Goal: Answer question/provide support: Ask a question

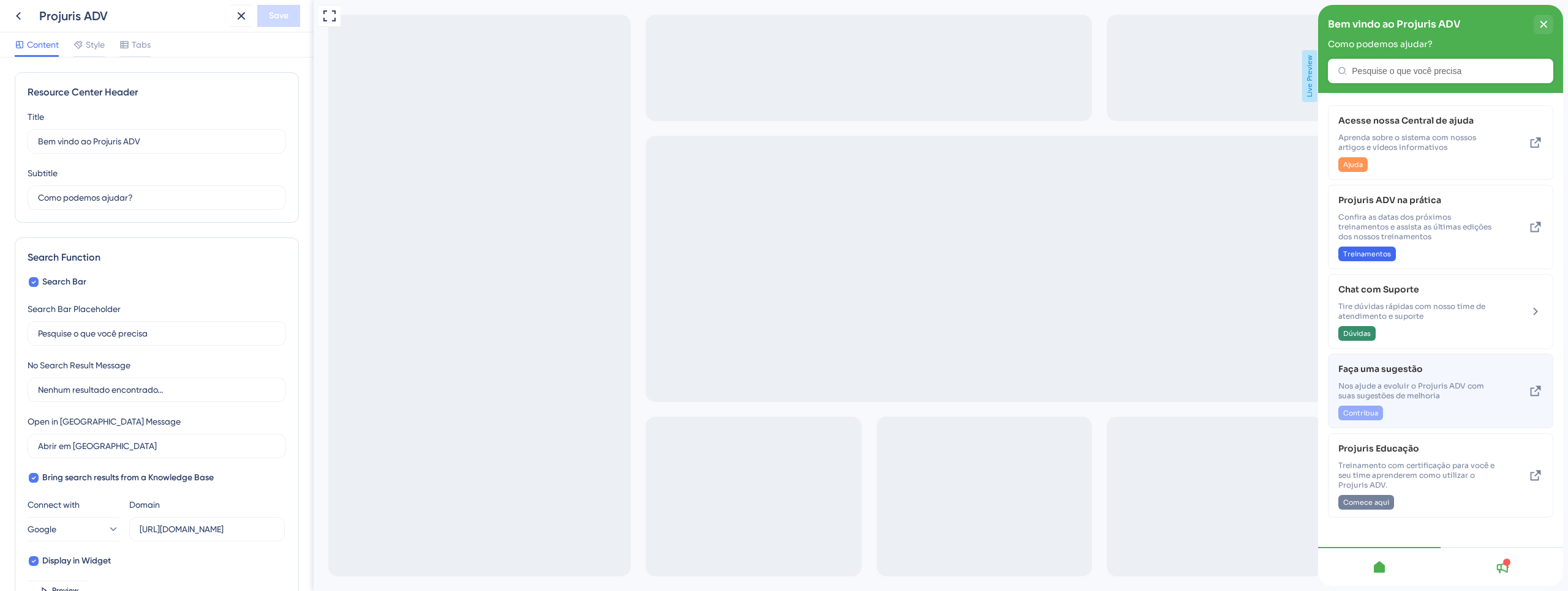
scroll to position [586, 0]
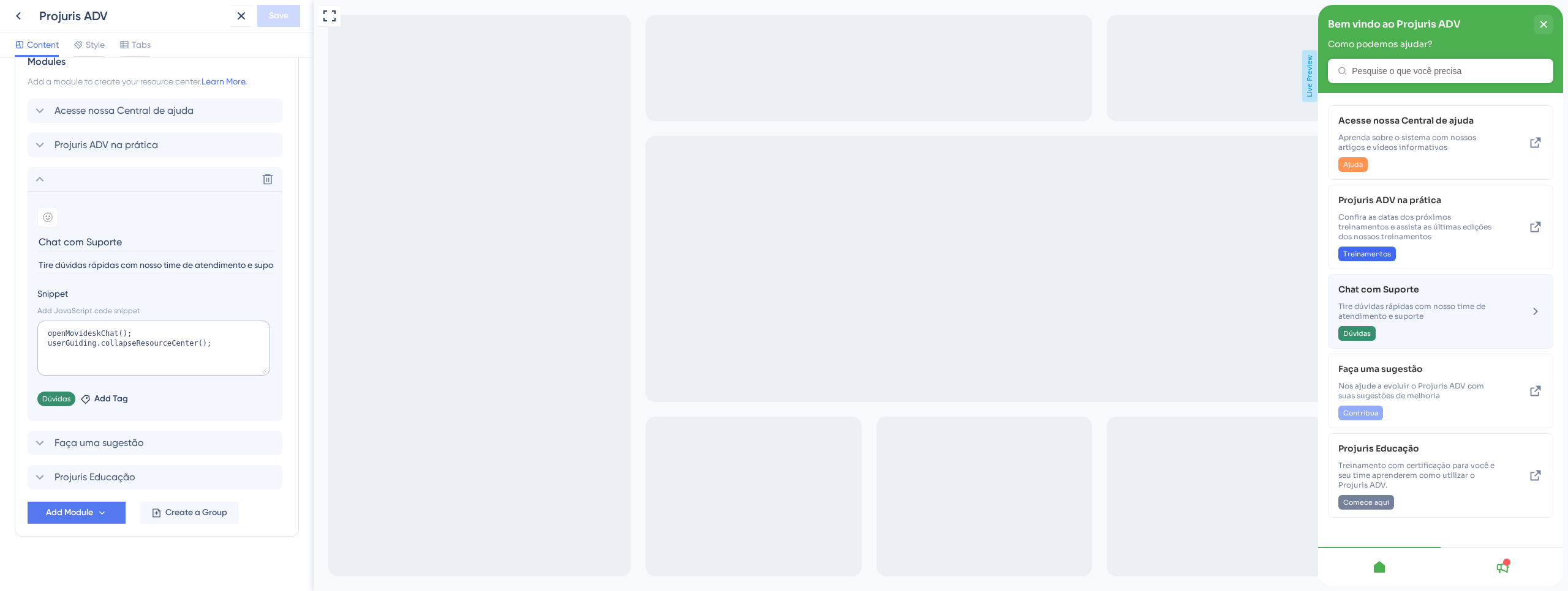
click at [1444, 308] on span "Tire dúvidas rápidas com nosso time de atendimento e suporte" at bounding box center [1420, 311] width 163 height 20
click at [152, 334] on textarea "openMovideskChat(); userGuiding.collapseResourceCenter();" at bounding box center [154, 348] width 233 height 55
click at [99, 335] on textarea "openMovideskChat(); userGuiding.collapseResourceCenter();" at bounding box center [154, 348] width 233 height 55
click at [99, 334] on textarea "openMovideskChat(); userGuiding.collapseResourceCenter();" at bounding box center [154, 348] width 233 height 55
paste textarea "OpenClic"
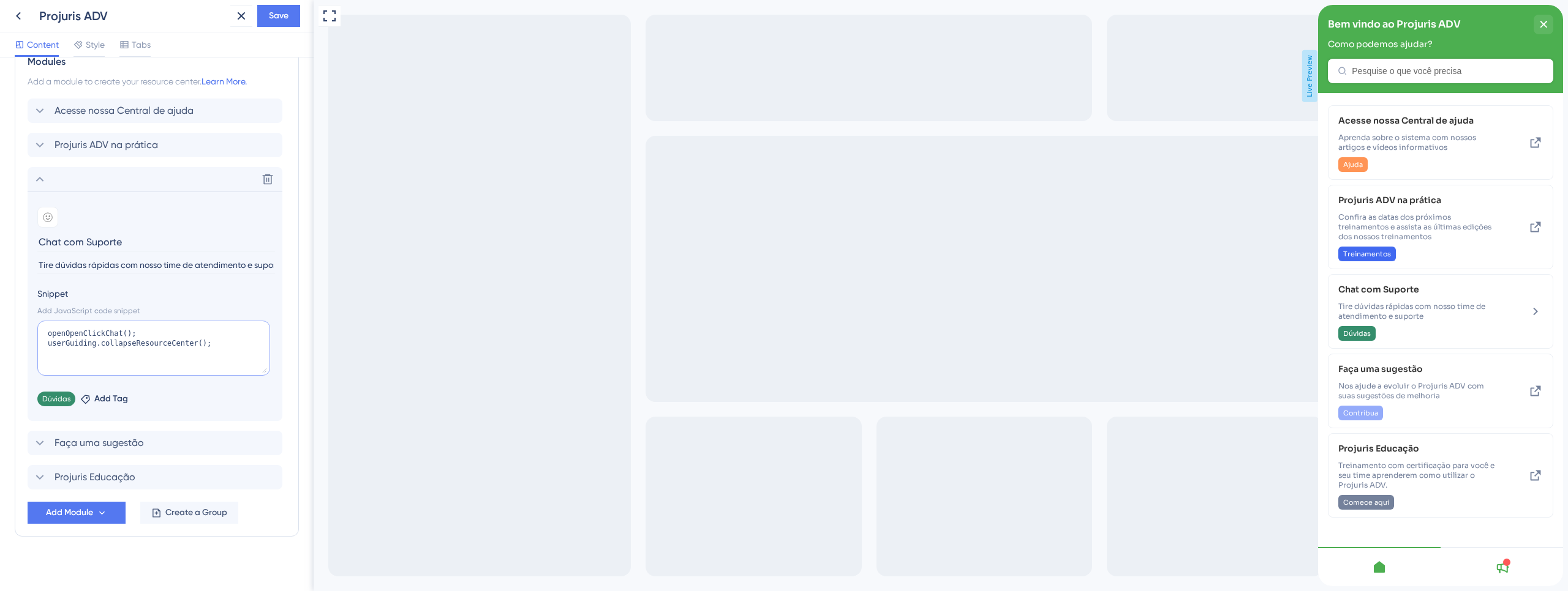
type textarea "openOpenClickChat(); userGuiding.collapseResourceCenter();"
click at [270, 18] on span "Save" at bounding box center [279, 16] width 20 height 15
click at [1538, 22] on div "close resource center" at bounding box center [1543, 25] width 20 height 20
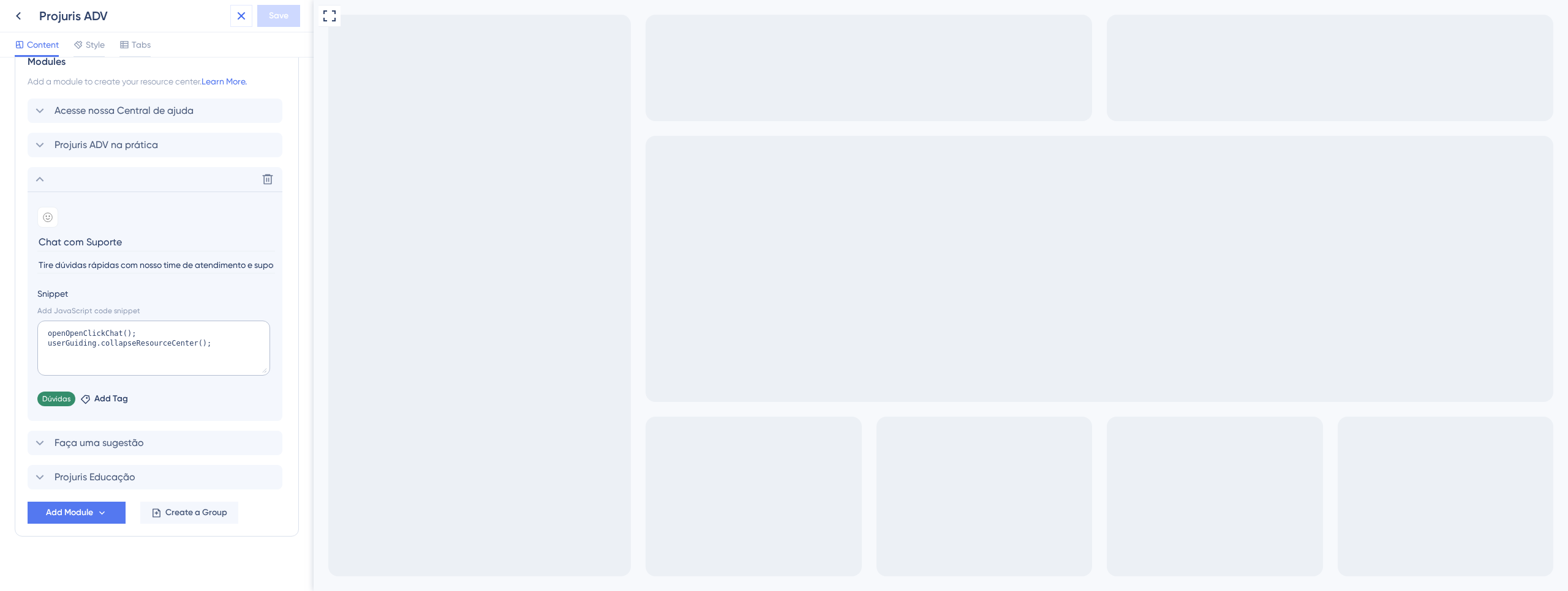
click at [241, 18] on icon at bounding box center [241, 16] width 15 height 15
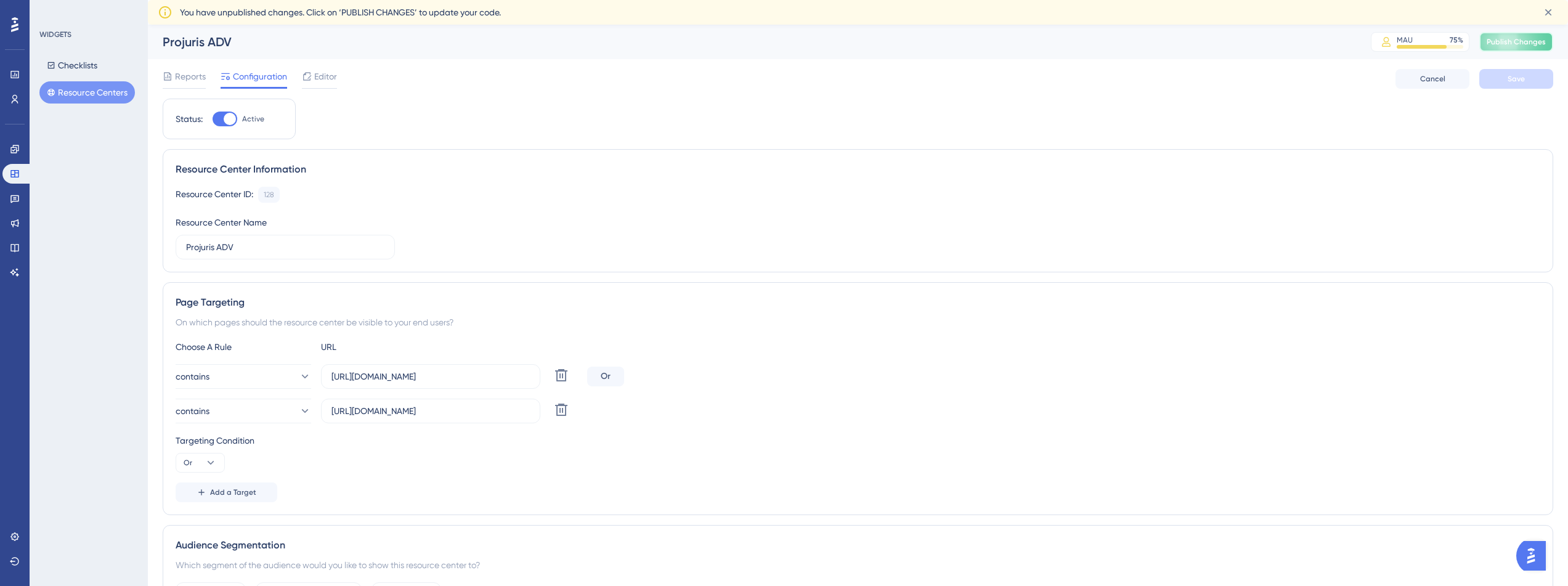
click at [1538, 47] on button "Publish Changes" at bounding box center [1517, 42] width 74 height 20
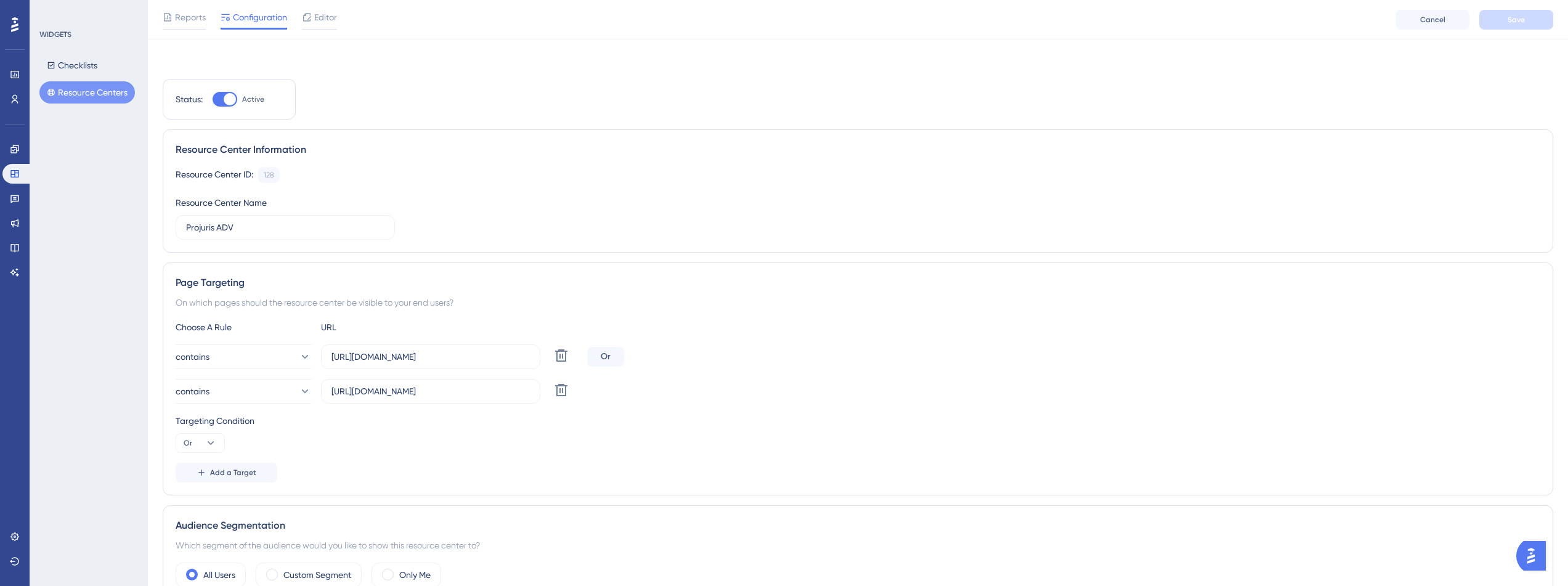
scroll to position [288, 0]
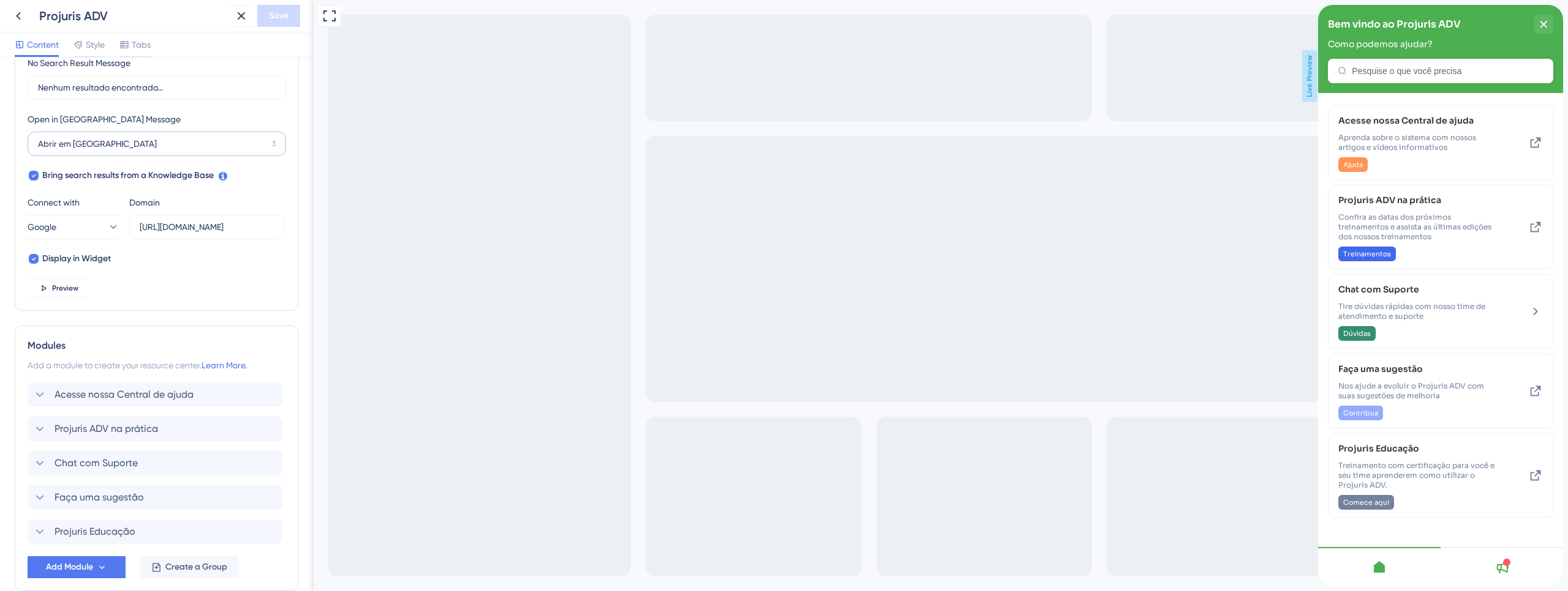
scroll to position [366, 0]
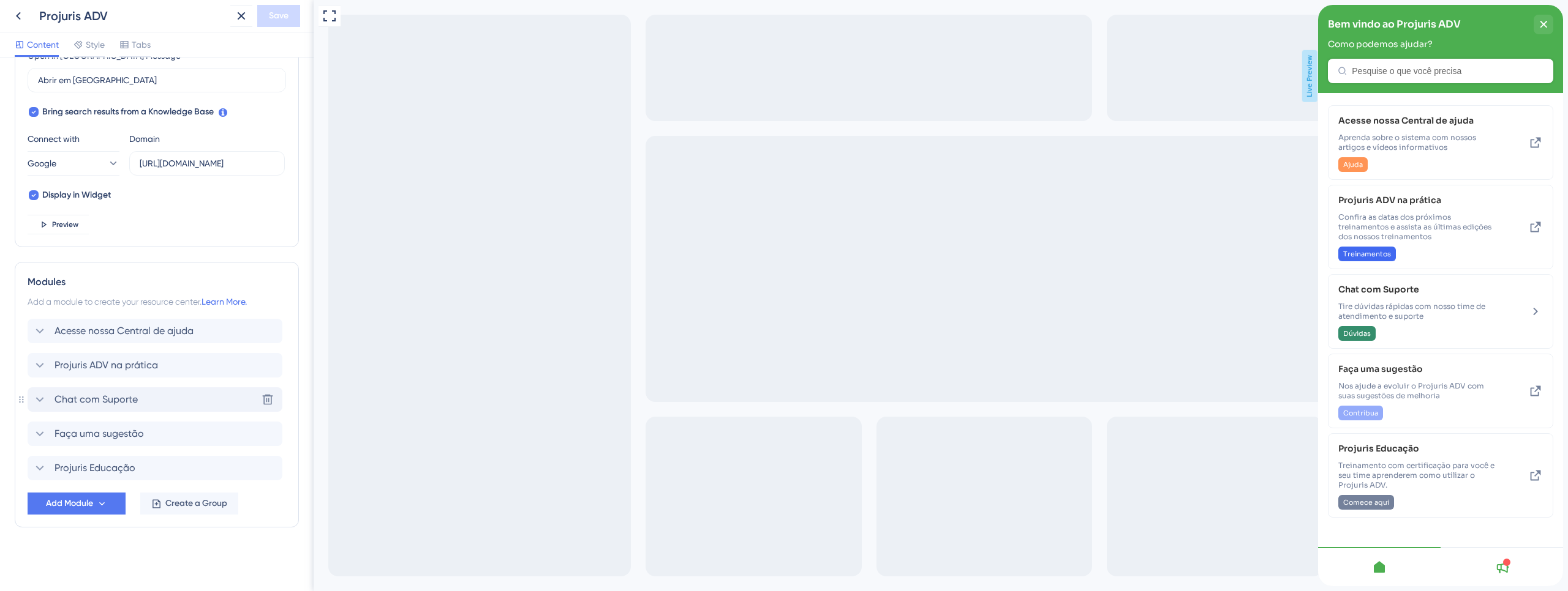
click at [112, 404] on span "Chat com Suporte" at bounding box center [96, 400] width 83 height 15
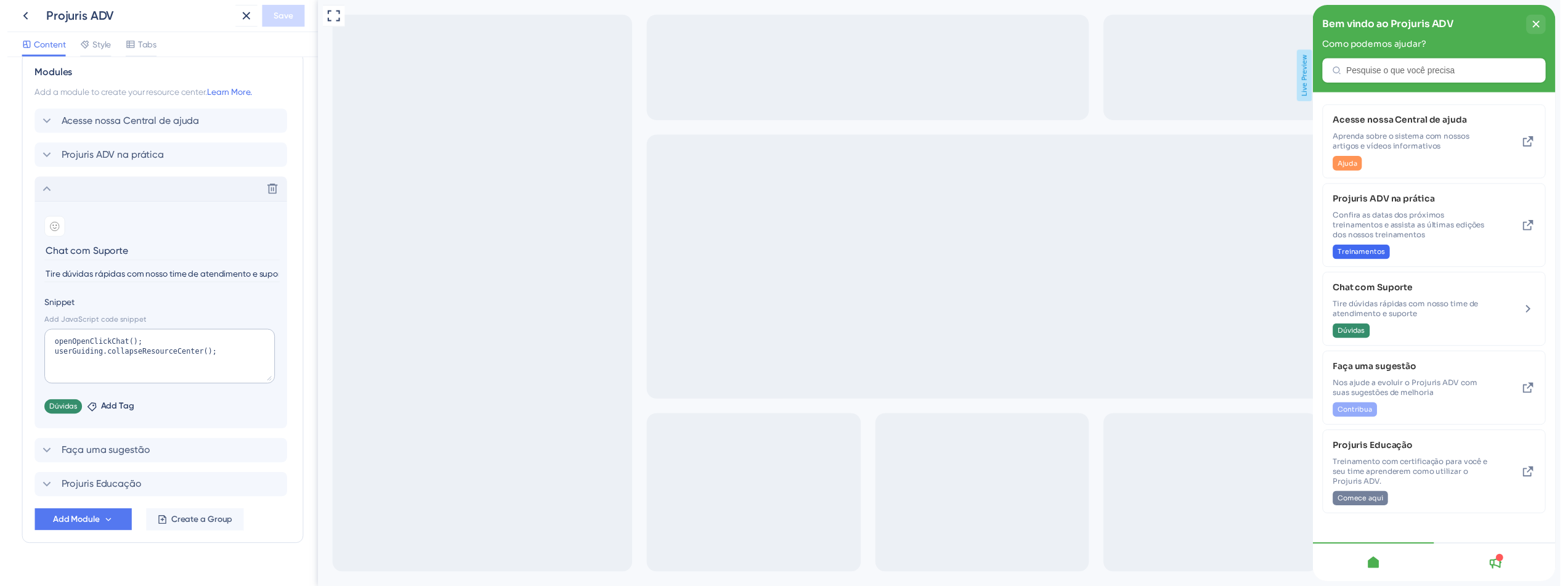
scroll to position [590, 0]
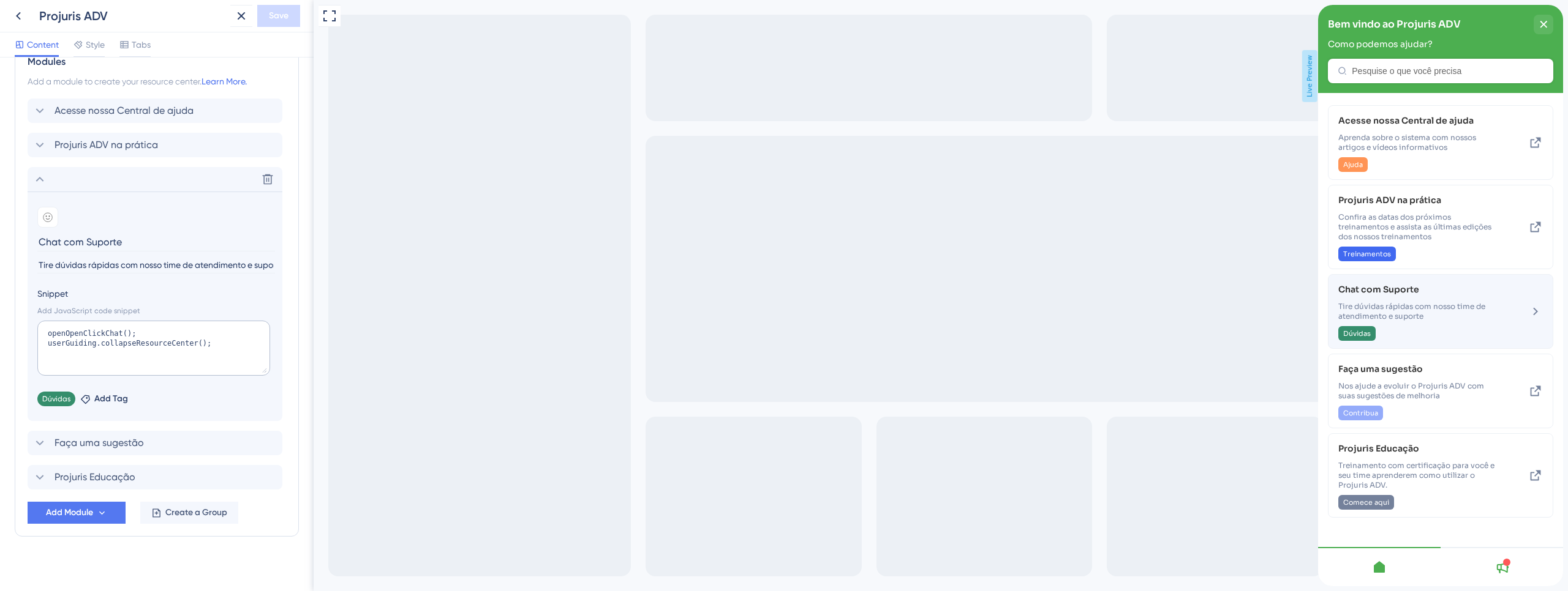
click at [1415, 320] on span "Tire dúvidas rápidas com nosso time de atendimento e suporte" at bounding box center [1420, 311] width 163 height 20
click at [1354, 334] on span "Dúvidas" at bounding box center [1357, 334] width 27 height 10
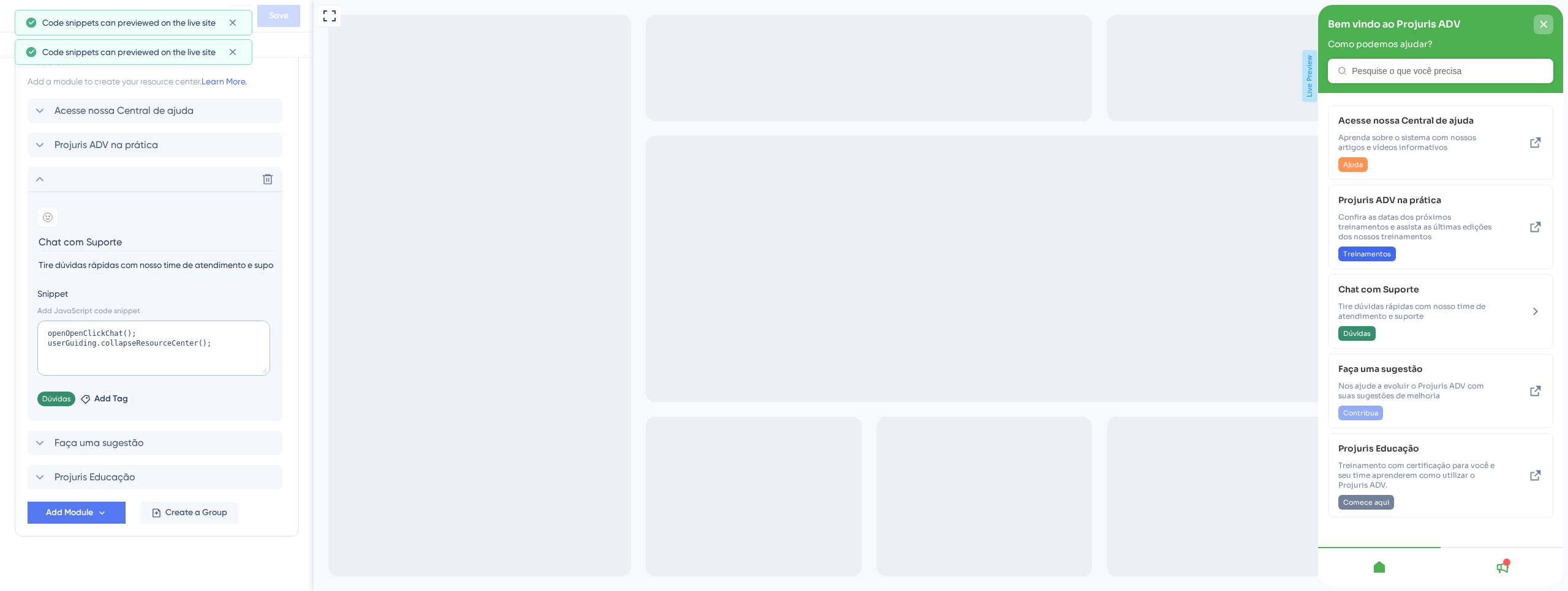
click at [1545, 24] on icon "close resource center" at bounding box center [1543, 25] width 7 height 7
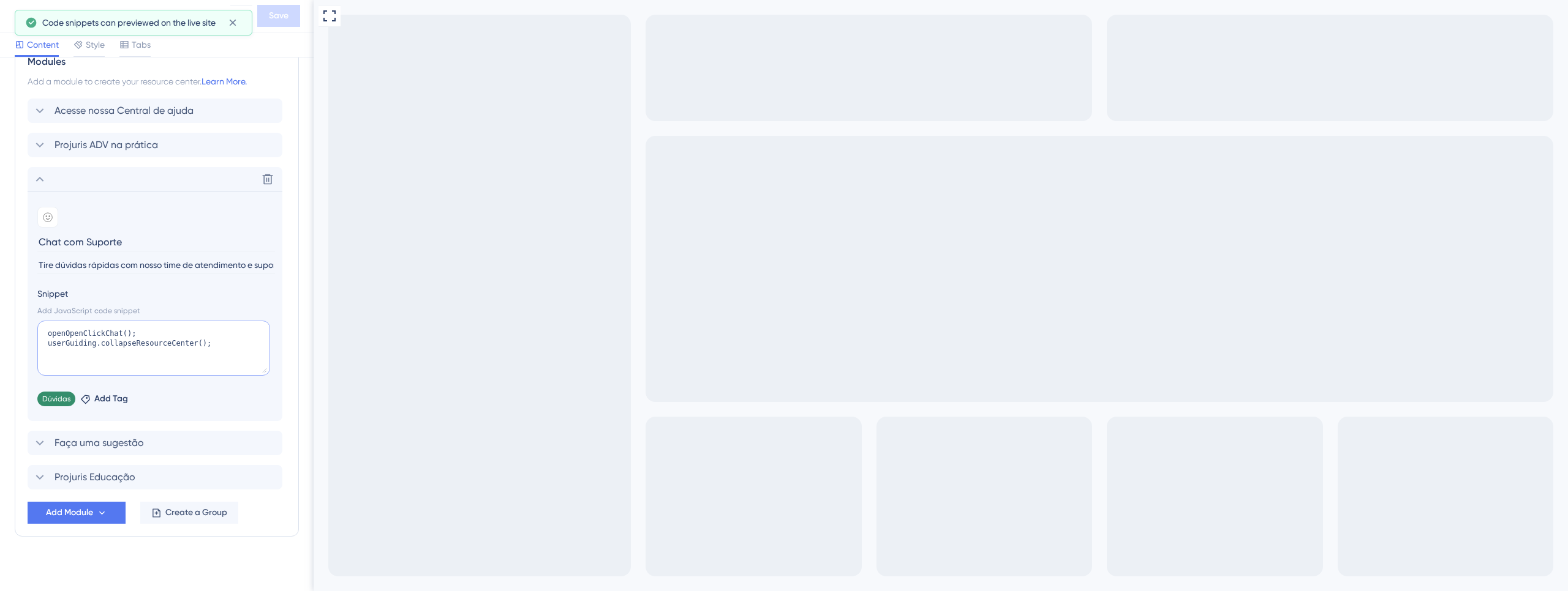
drag, startPoint x: 157, startPoint y: 330, endPoint x: 40, endPoint y: 332, distance: 117.0
click at [40, 332] on textarea "openOpenClickChat(); userGuiding.collapseResourceCenter();" at bounding box center [154, 348] width 233 height 55
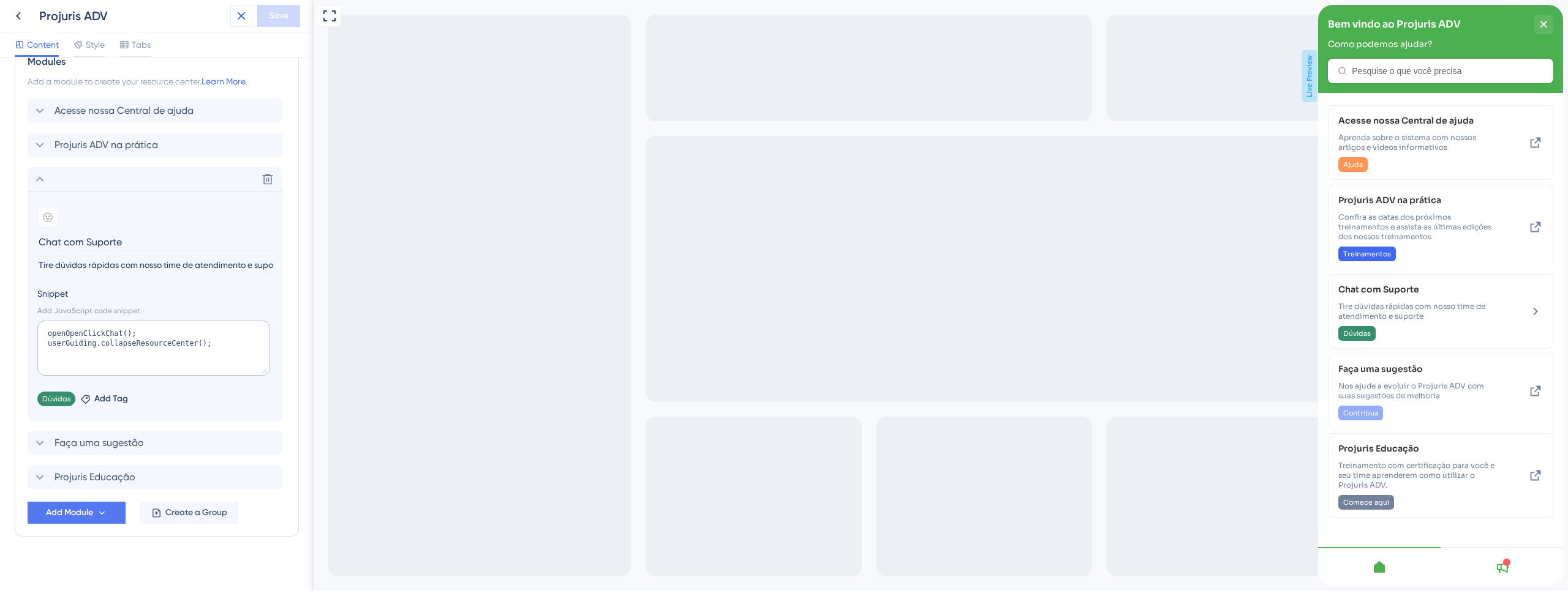
click at [240, 18] on icon at bounding box center [242, 16] width 8 height 8
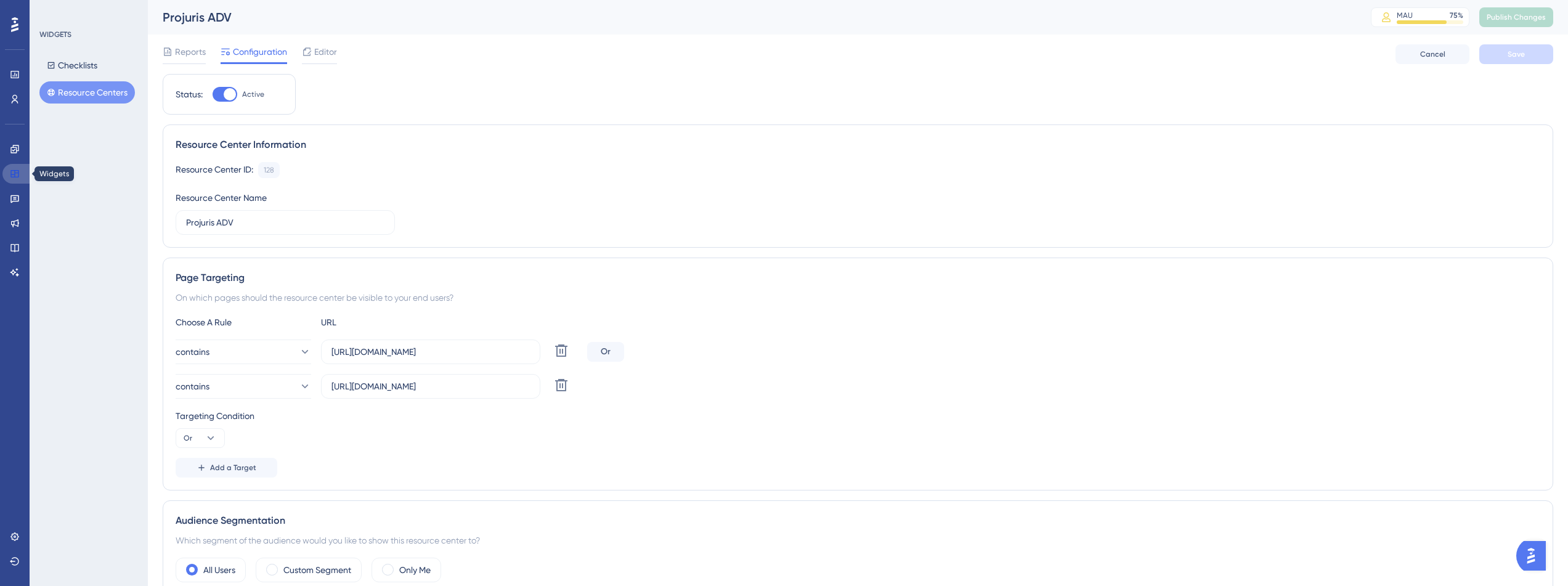
click at [14, 175] on icon at bounding box center [14, 173] width 8 height 8
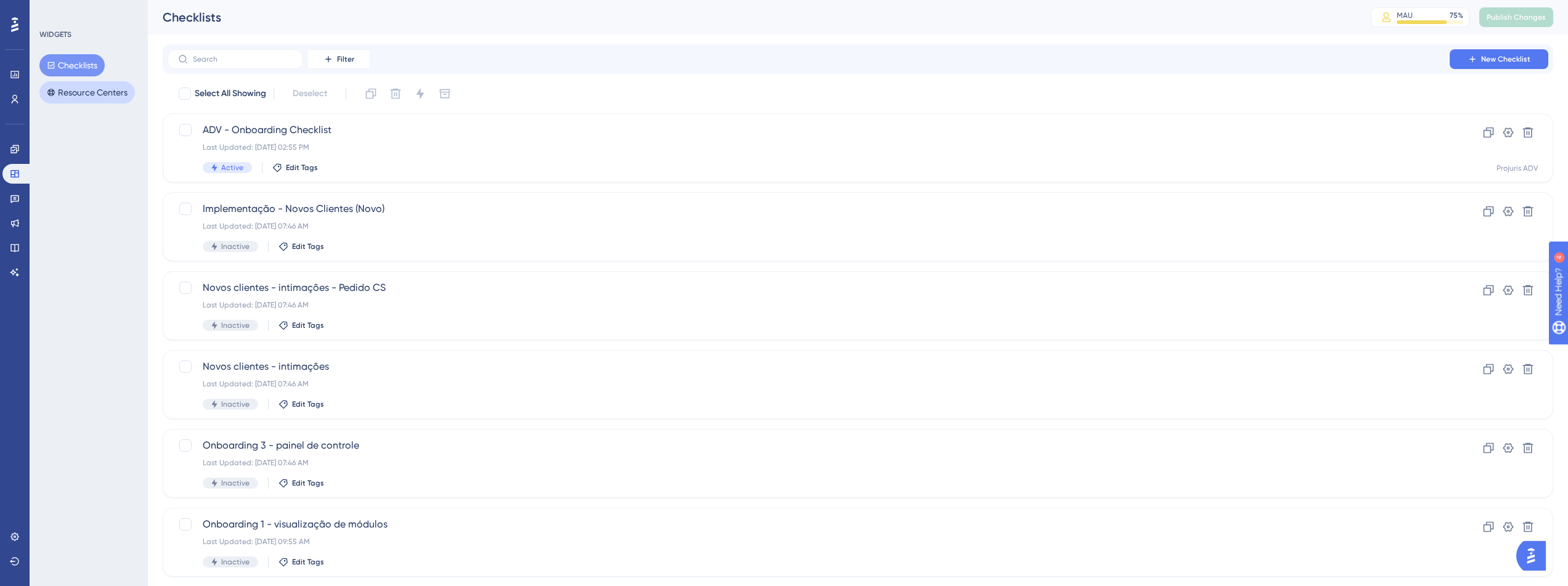
click at [107, 95] on button "Resource Centers" at bounding box center [87, 93] width 95 height 22
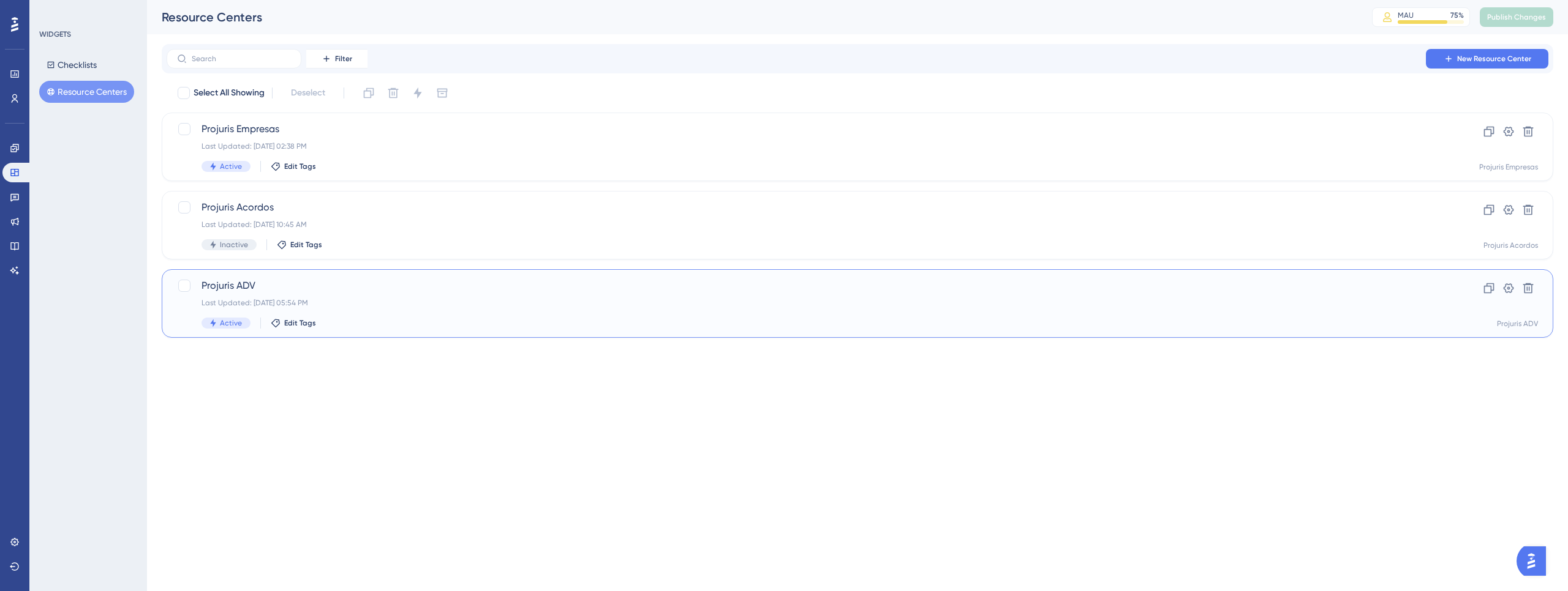
click at [266, 282] on span "Projuris ADV" at bounding box center [809, 286] width 1214 height 15
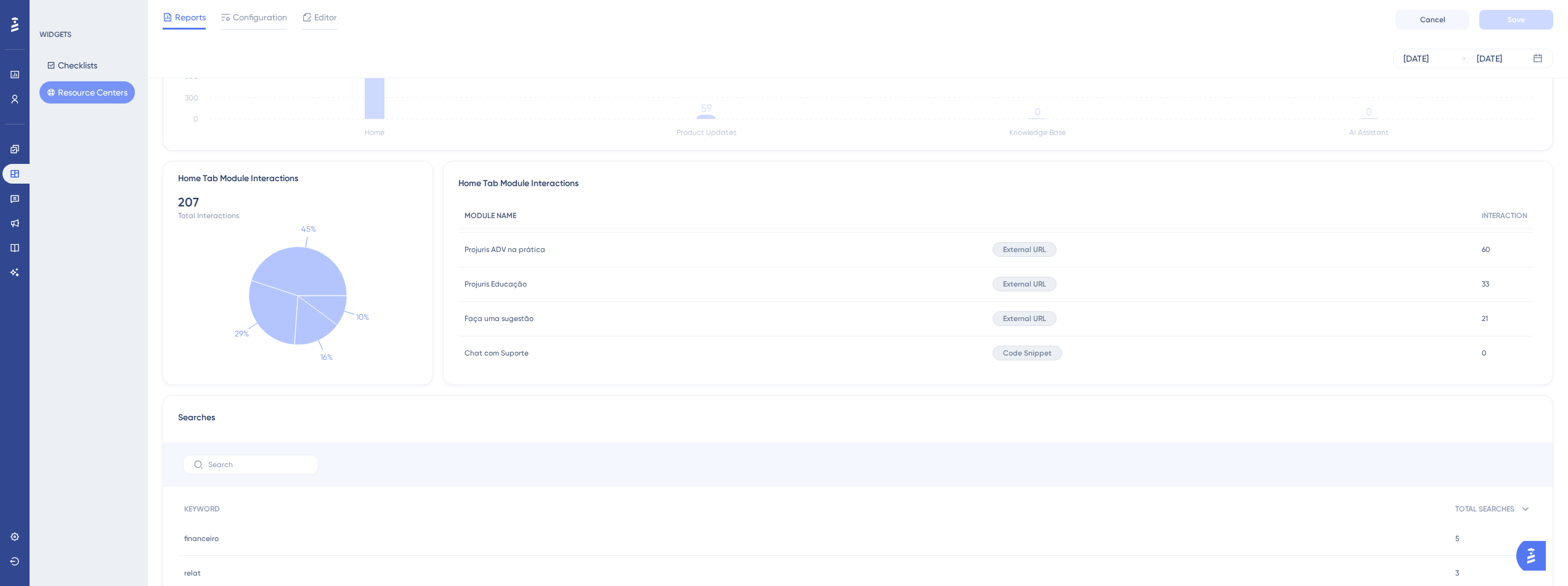
scroll to position [46, 0]
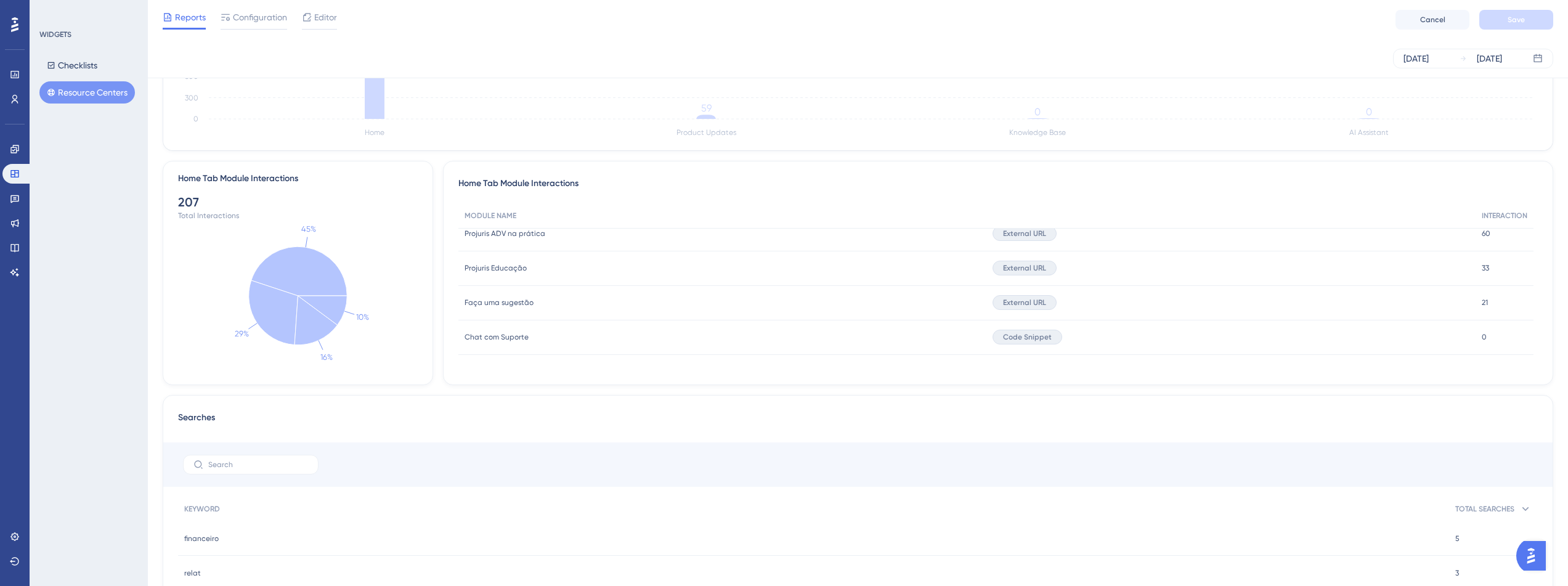
click at [502, 334] on span "Chat com Suporte" at bounding box center [497, 337] width 64 height 10
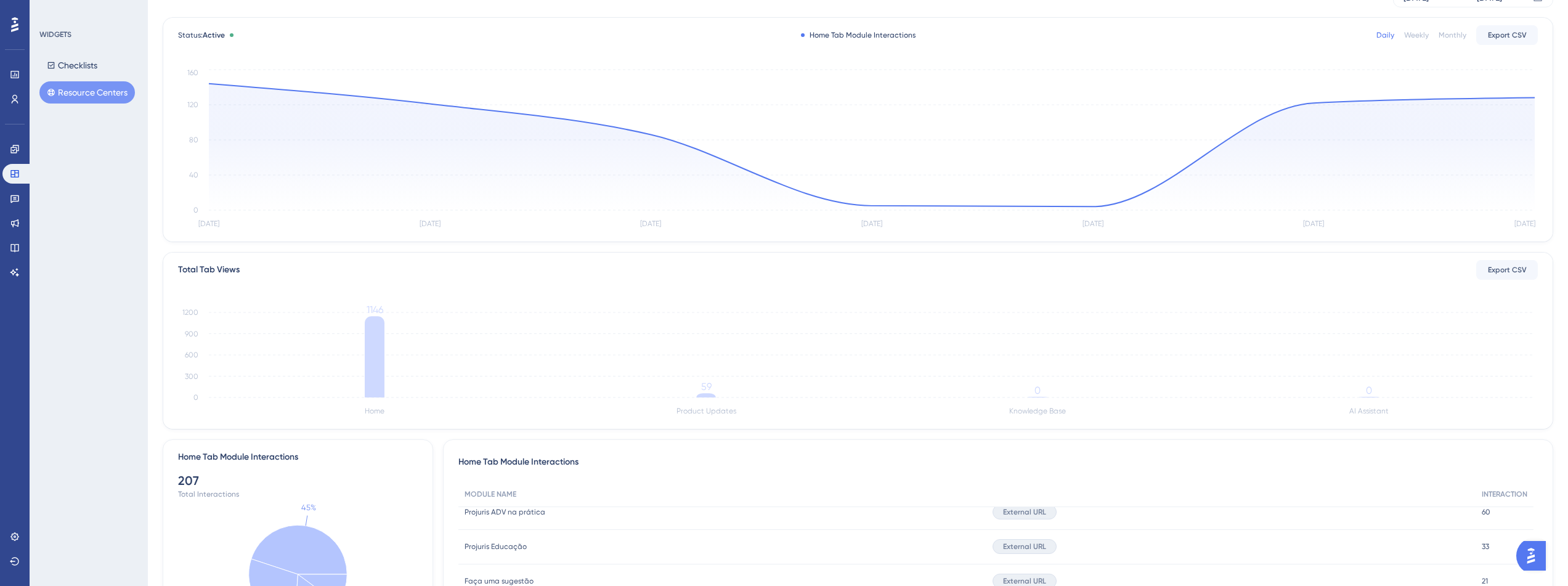
scroll to position [0, 0]
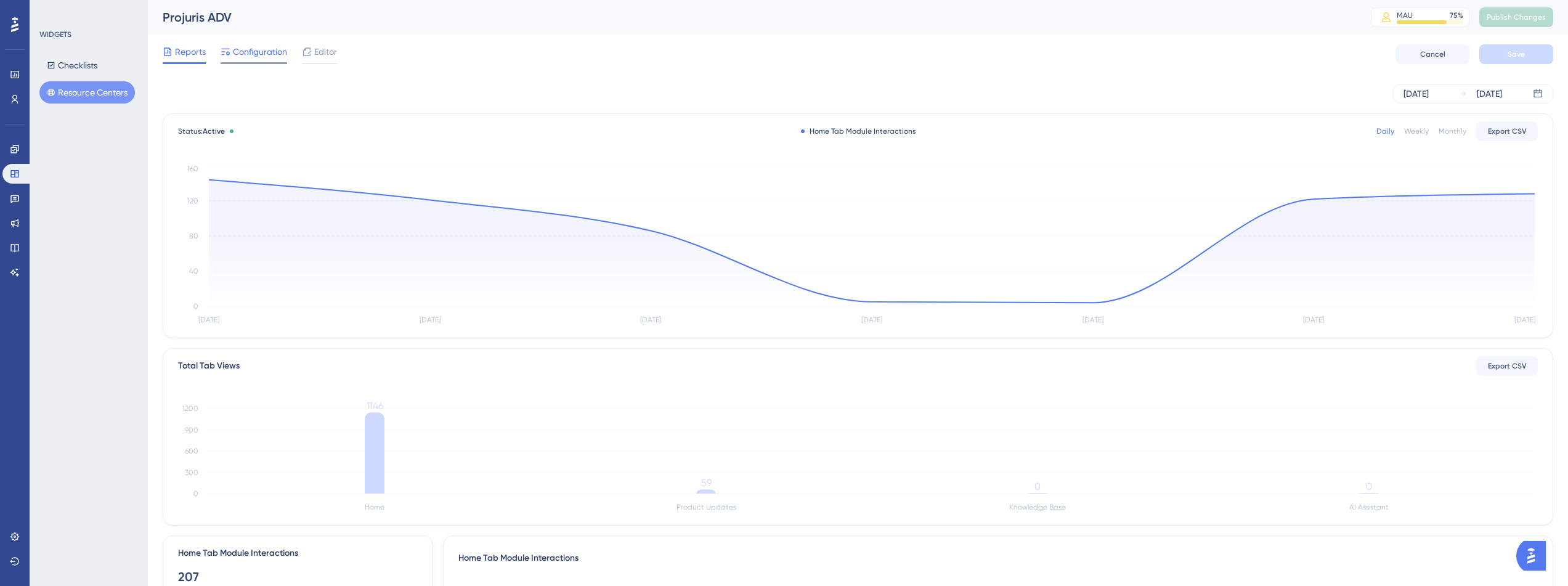
click at [271, 53] on span "Configuration" at bounding box center [260, 52] width 54 height 15
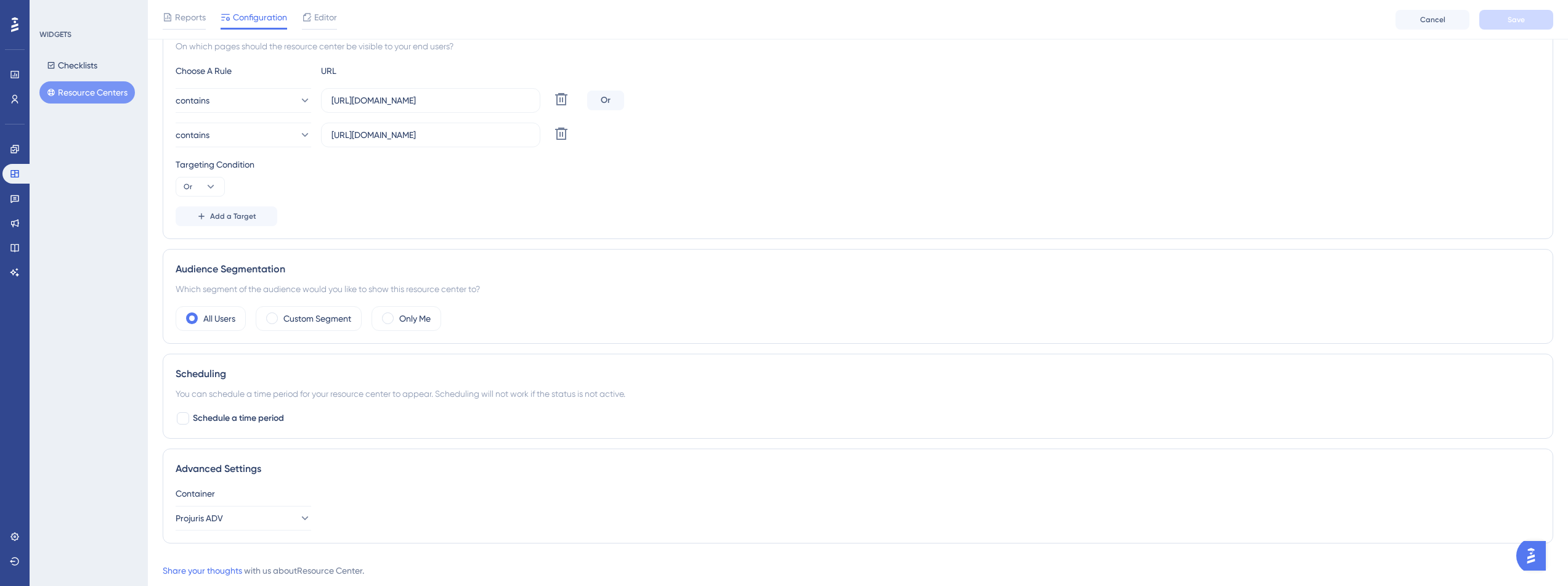
scroll to position [288, 0]
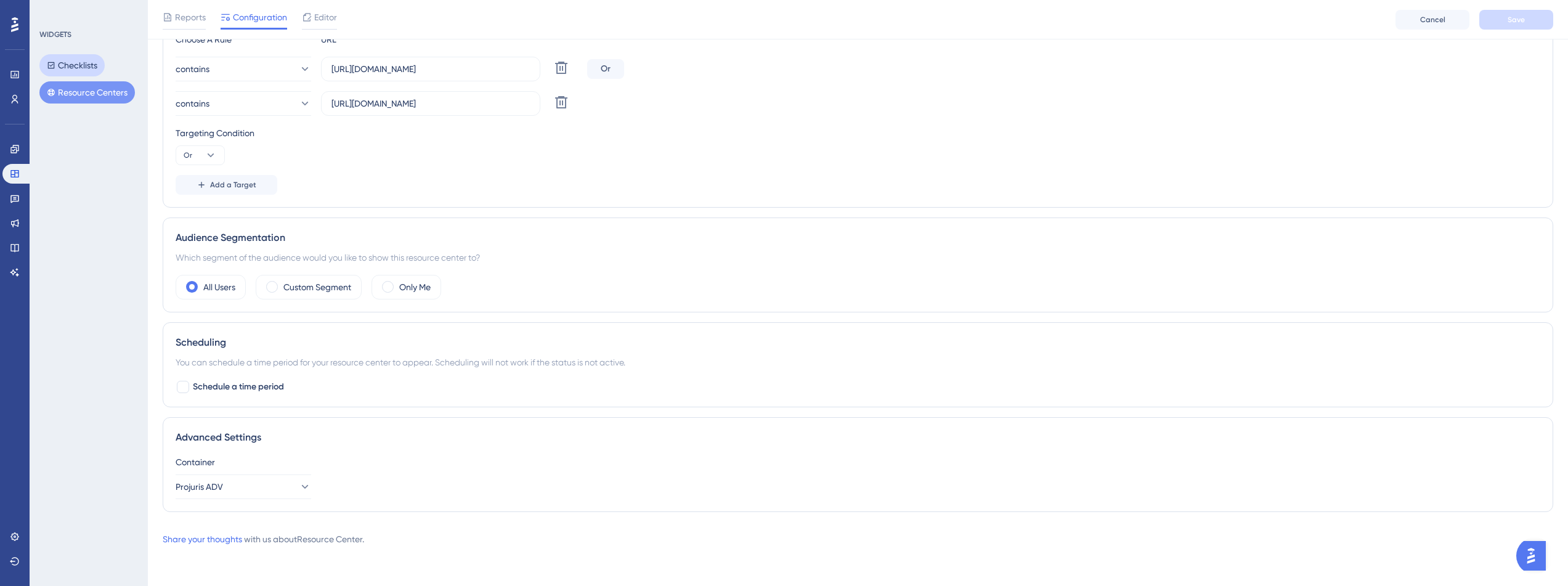
click at [97, 61] on button "Checklists" at bounding box center [72, 65] width 65 height 22
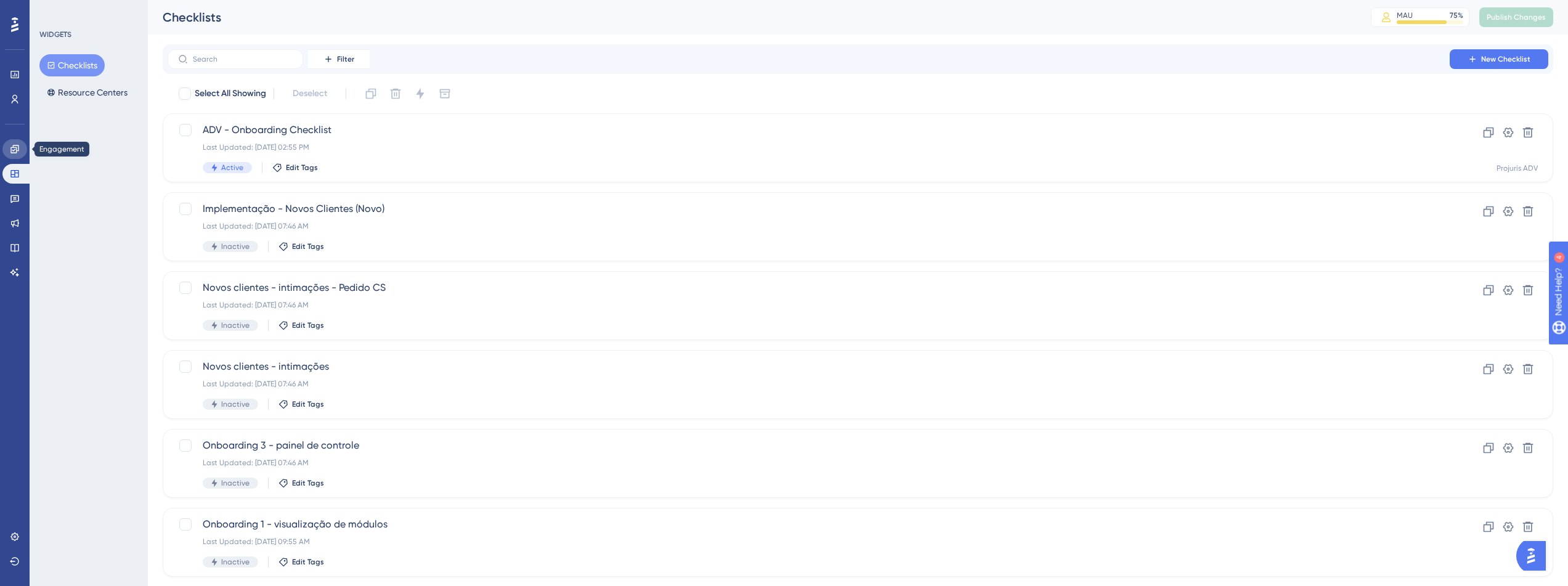
click at [18, 154] on link at bounding box center [15, 149] width 25 height 20
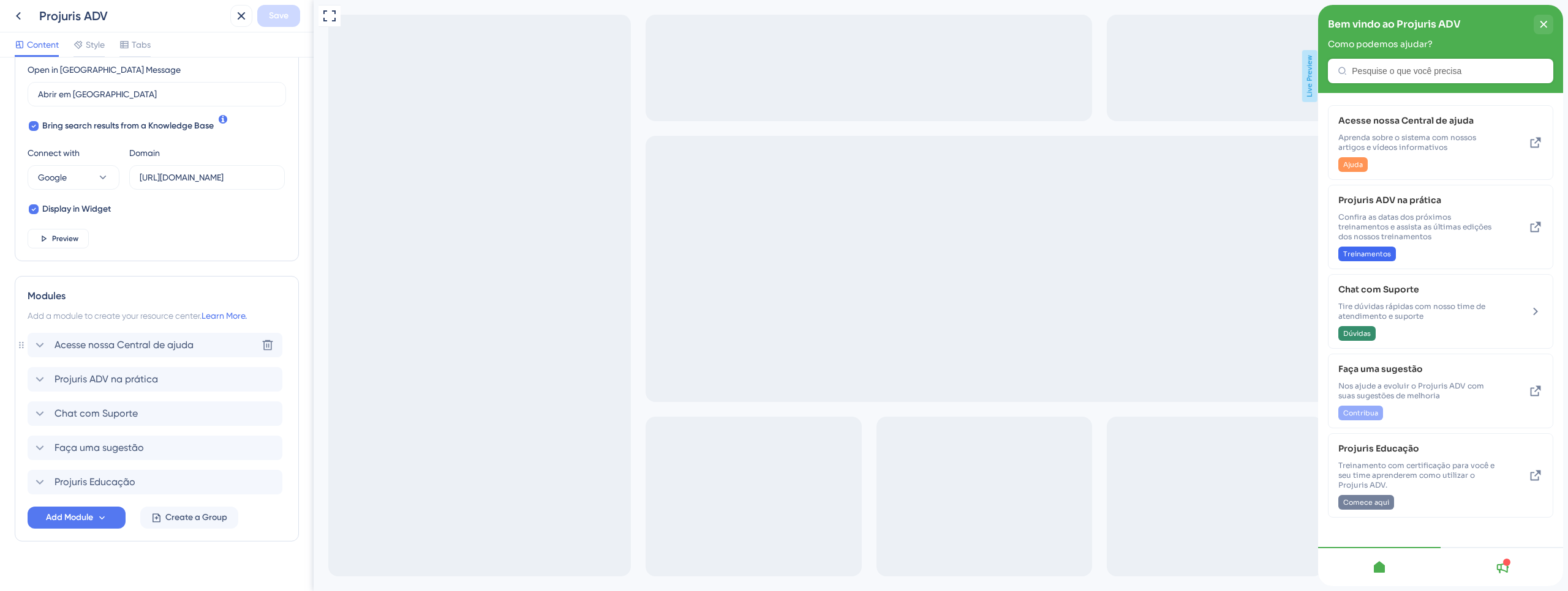
scroll to position [366, 0]
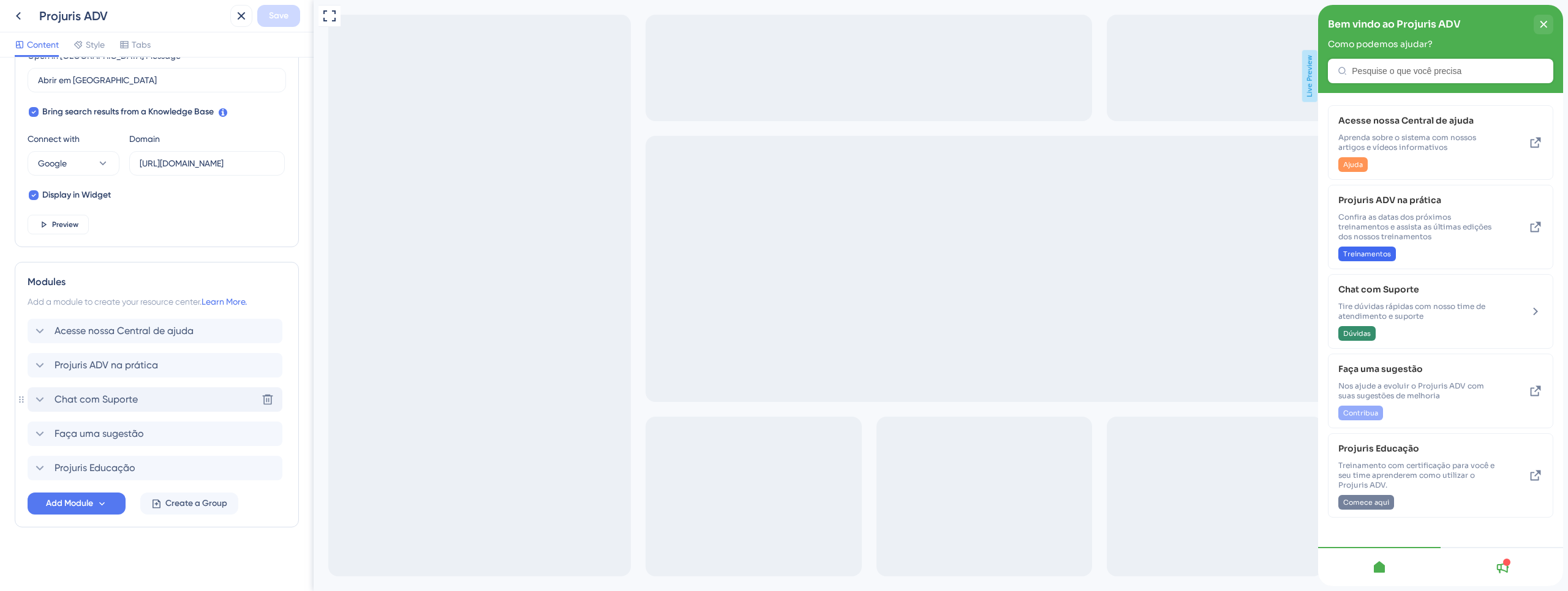
click at [131, 401] on span "Chat com Suporte" at bounding box center [96, 400] width 83 height 15
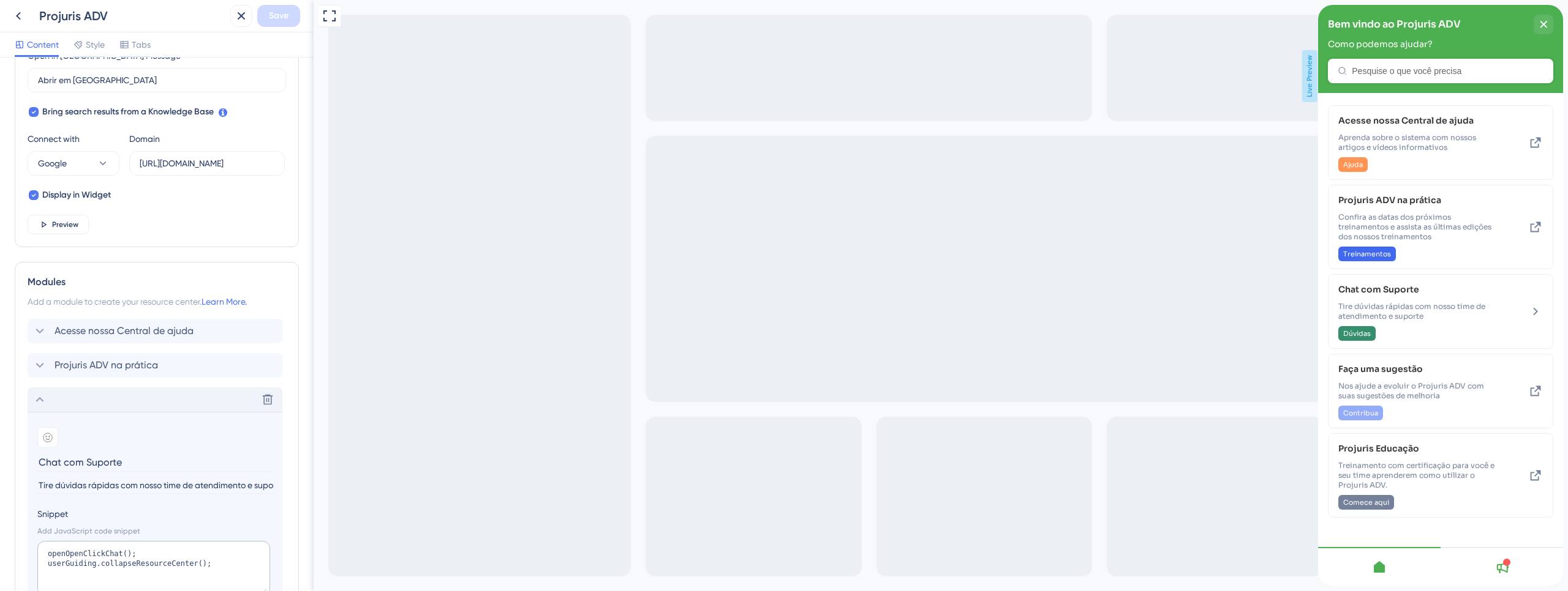
click at [131, 401] on div "Delete" at bounding box center [155, 400] width 255 height 25
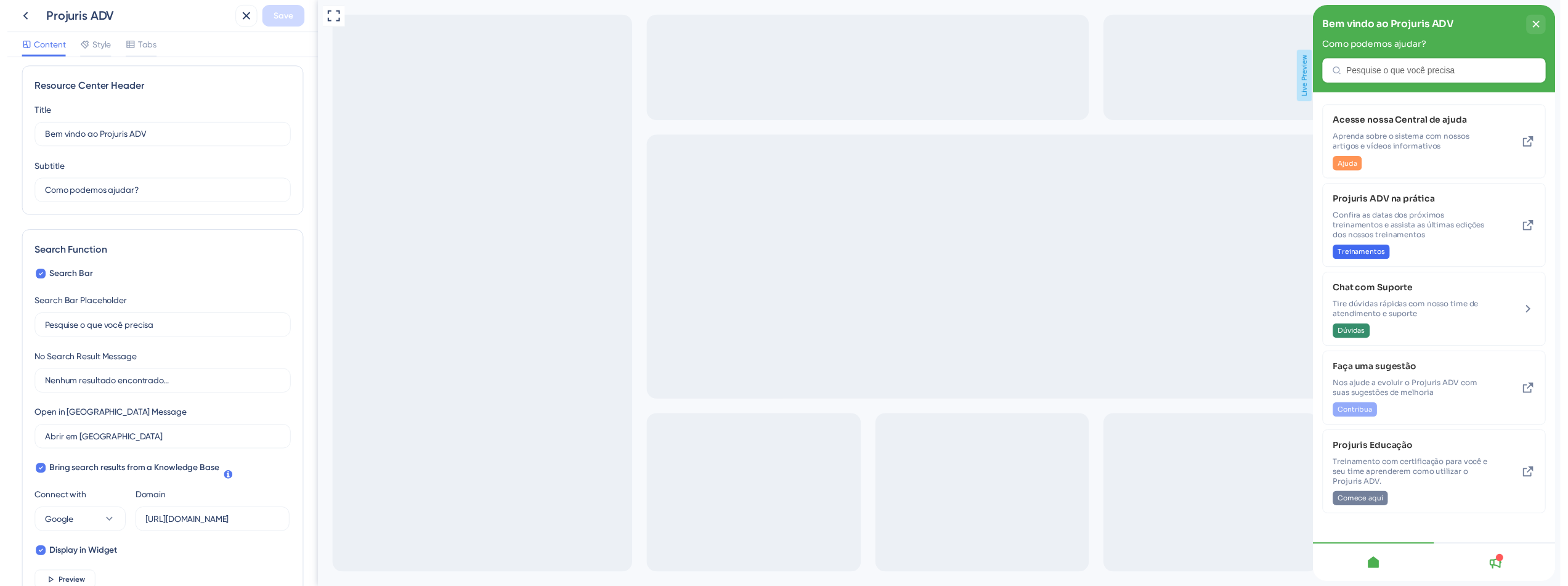
scroll to position [0, 0]
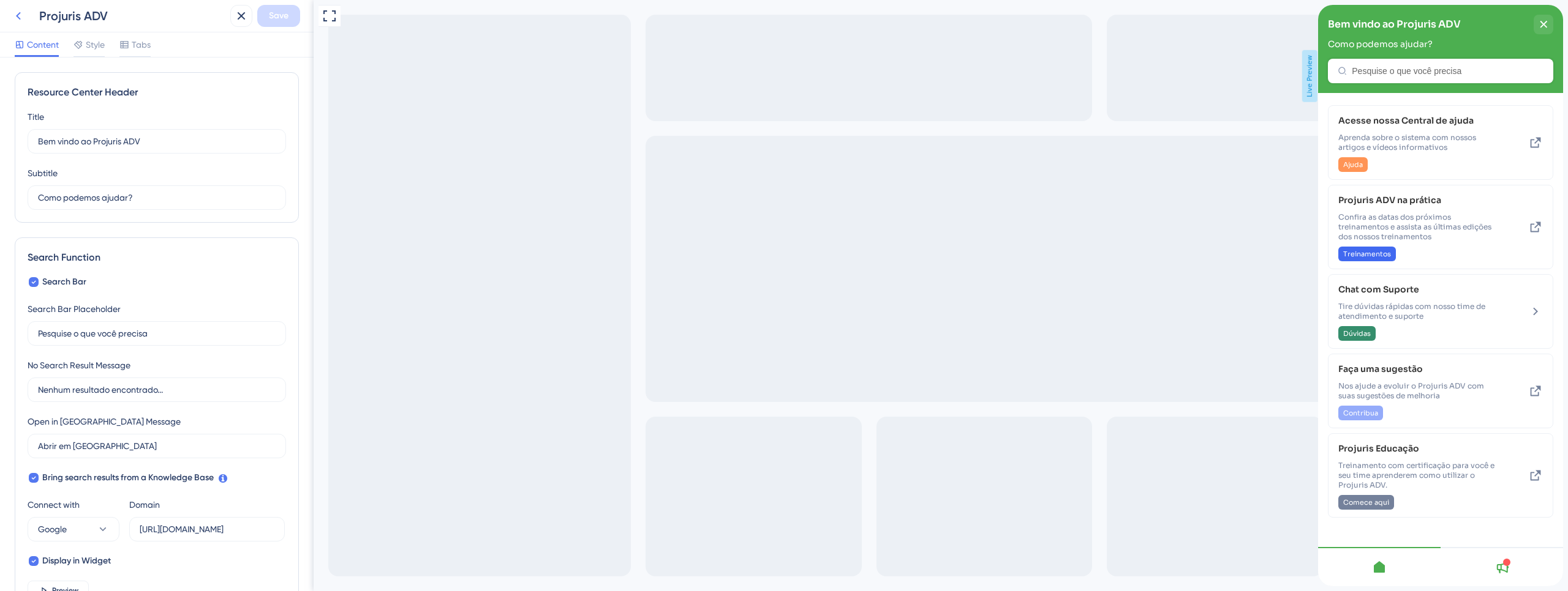
click at [18, 12] on icon at bounding box center [18, 16] width 15 height 15
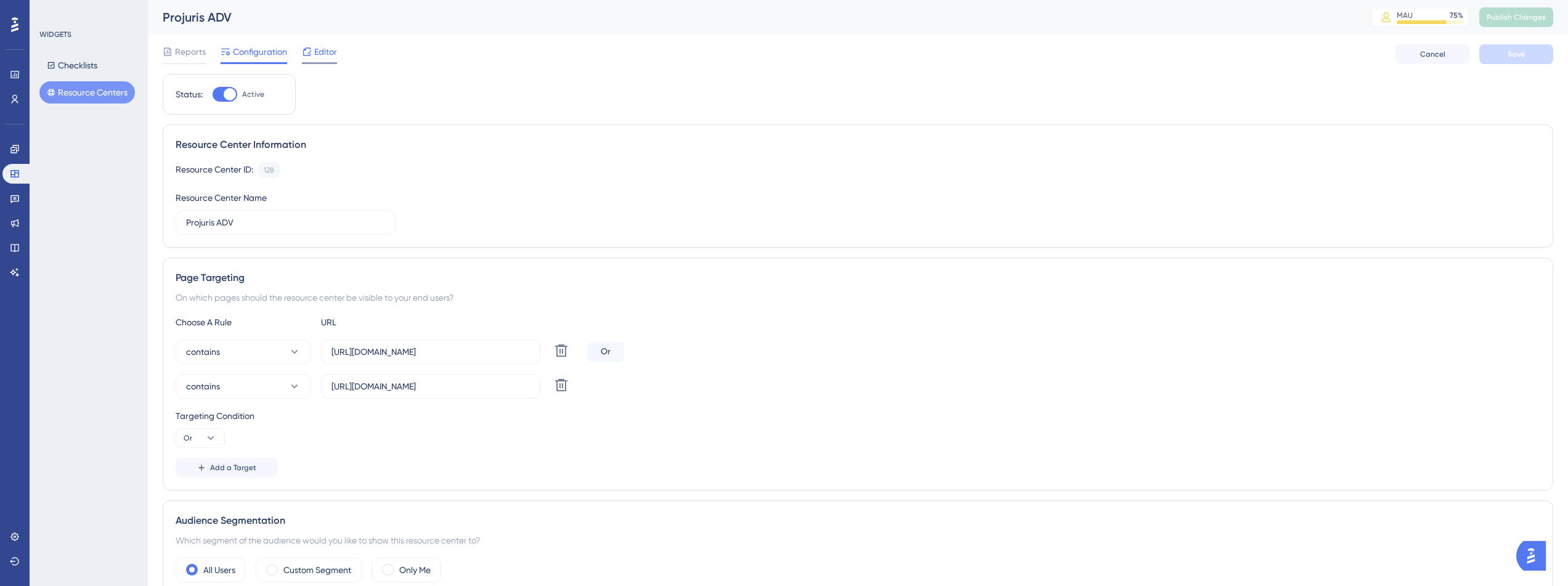
click at [315, 55] on span "Editor" at bounding box center [326, 52] width 23 height 15
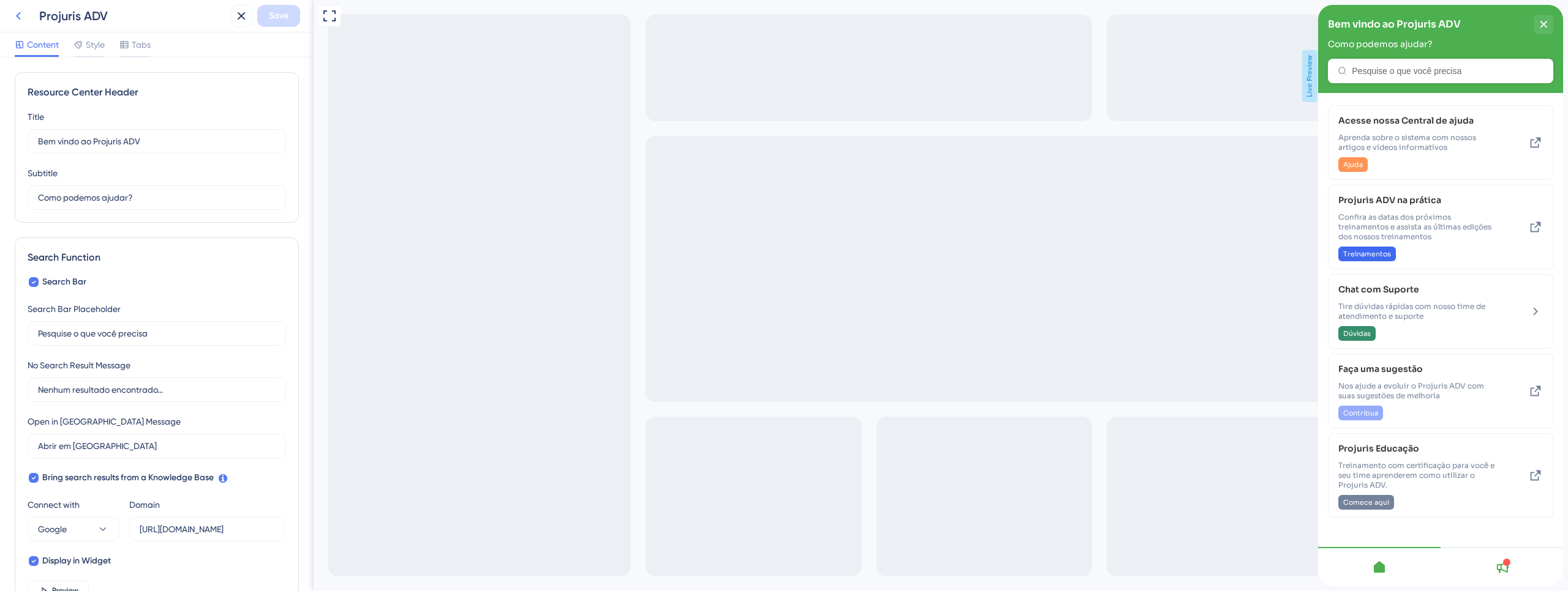
click at [17, 17] on icon at bounding box center [18, 16] width 5 height 8
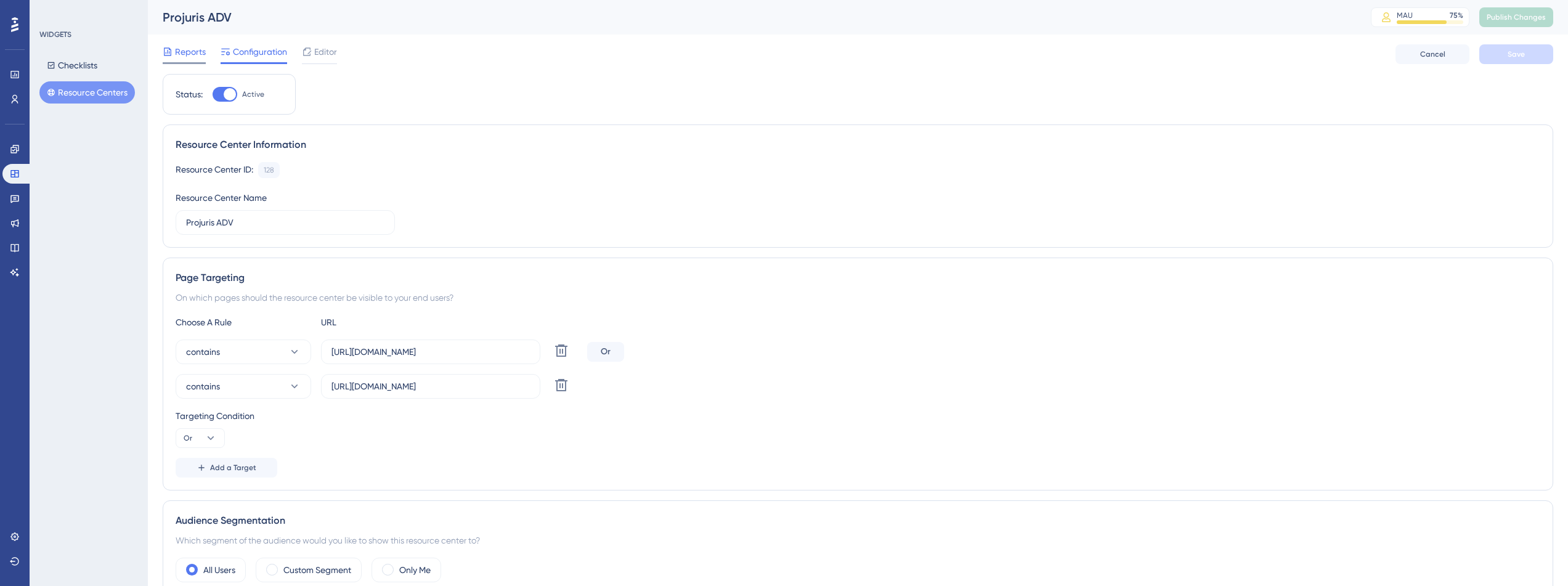
click at [198, 58] on span "Reports" at bounding box center [190, 52] width 31 height 15
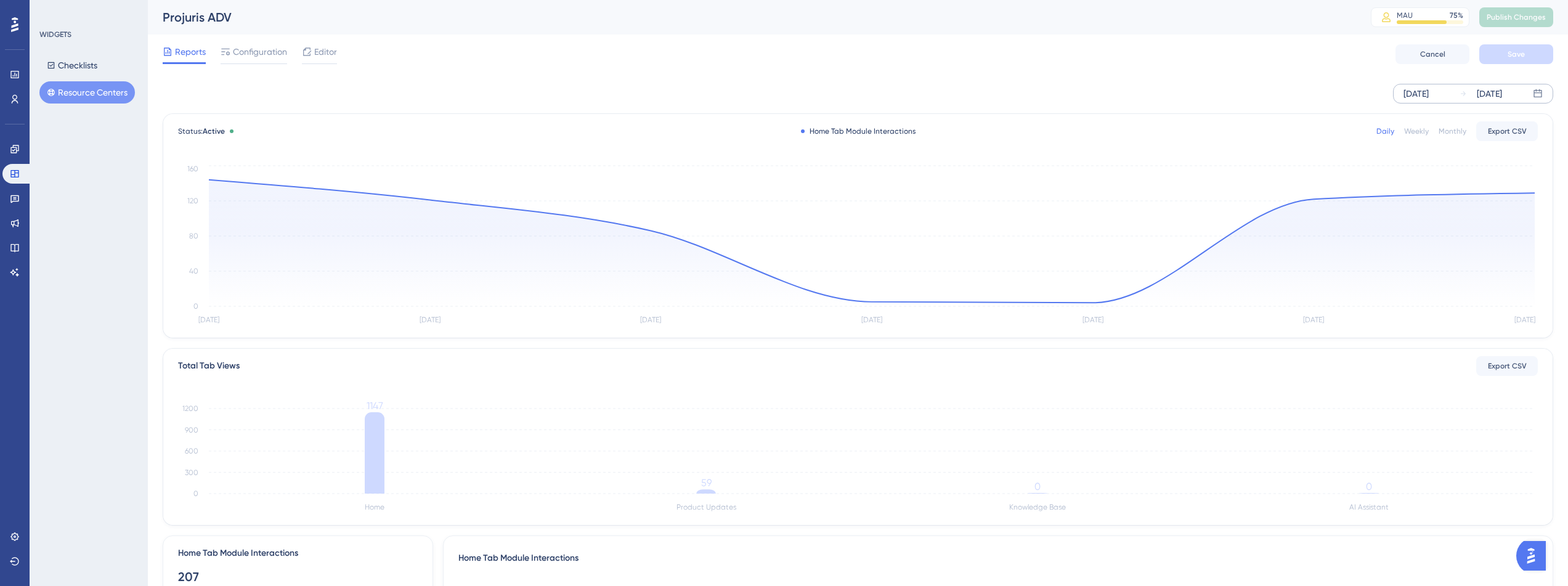
click at [1429, 97] on div "[DATE]" at bounding box center [1416, 94] width 25 height 15
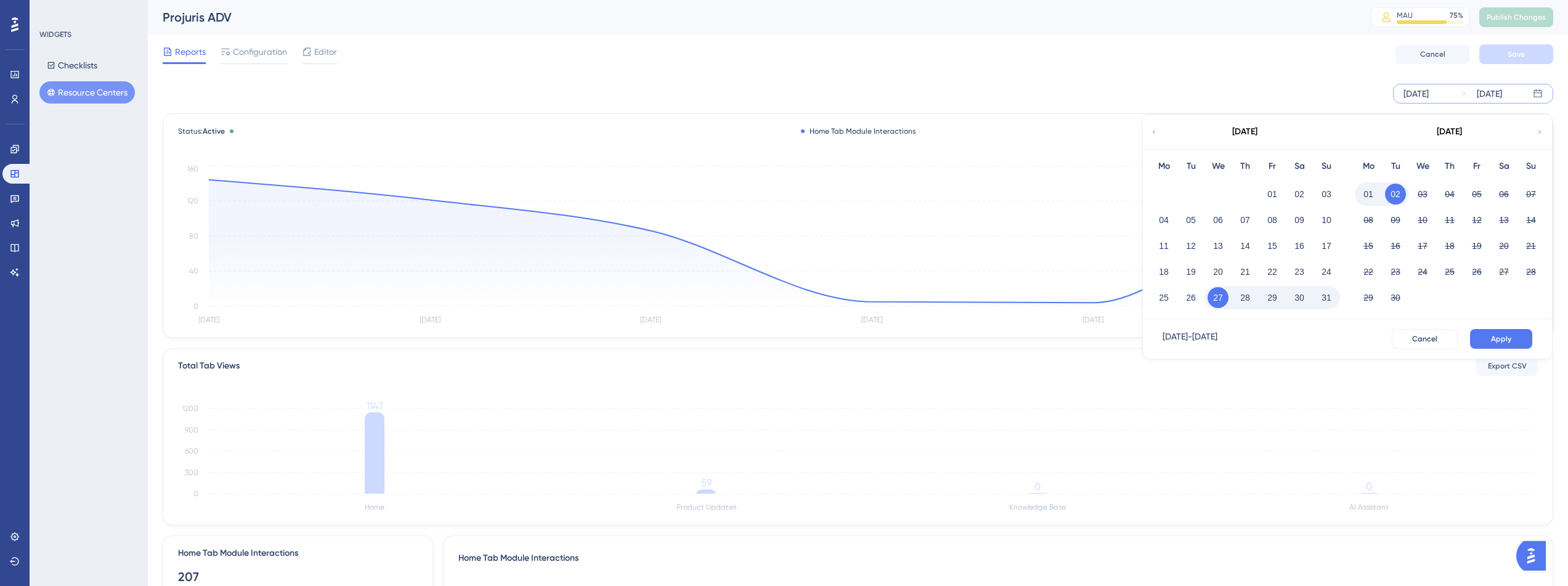
click at [1429, 97] on div "[DATE]" at bounding box center [1416, 94] width 25 height 15
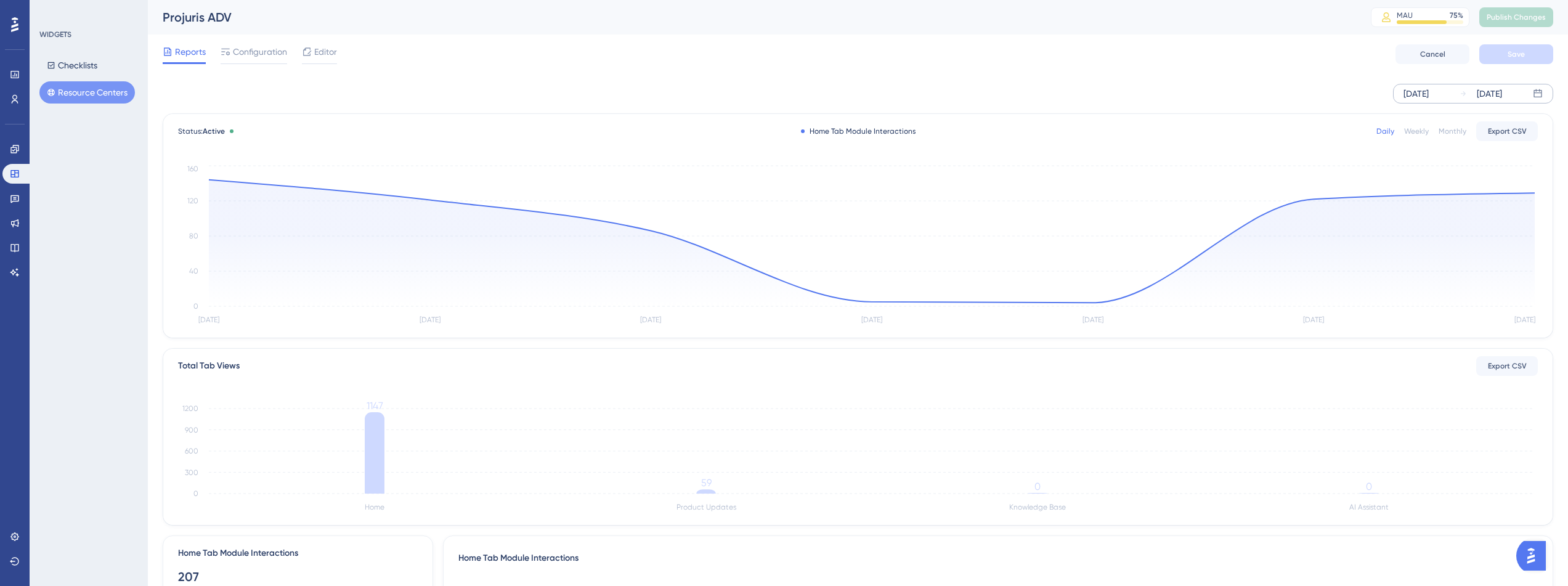
click at [1429, 97] on div "[DATE]" at bounding box center [1416, 94] width 25 height 15
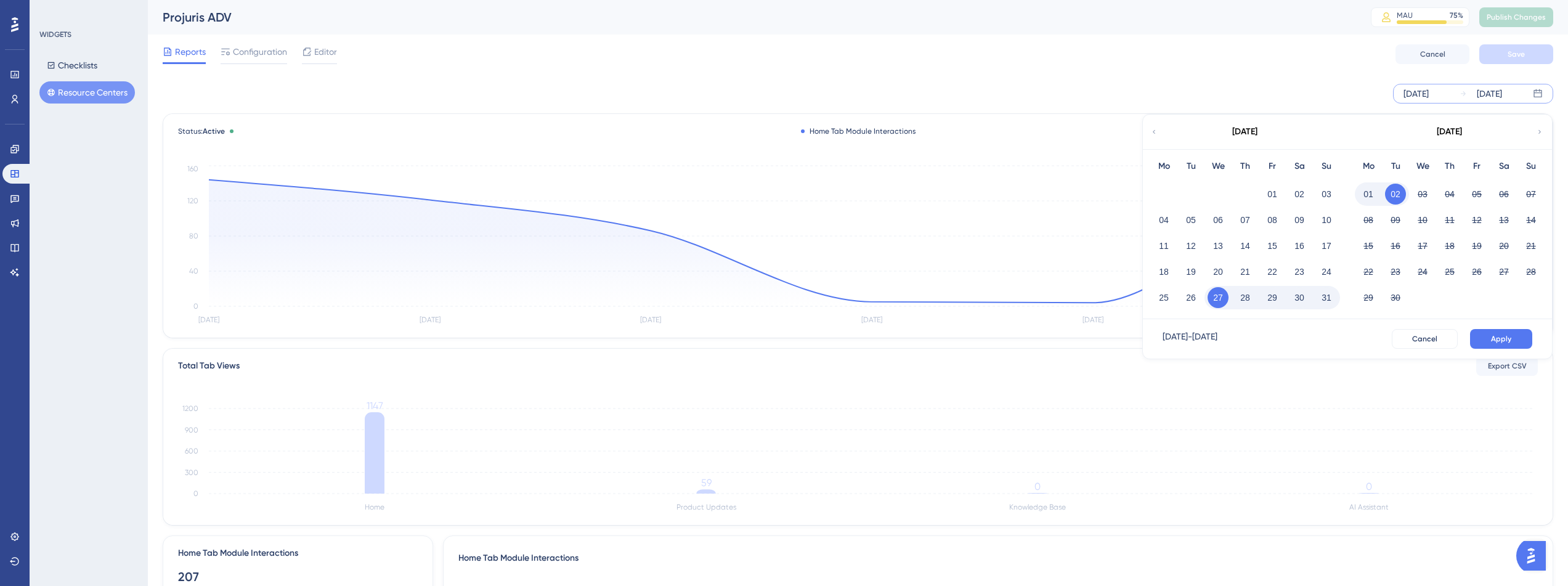
click at [1429, 97] on div "[DATE]" at bounding box center [1416, 94] width 25 height 15
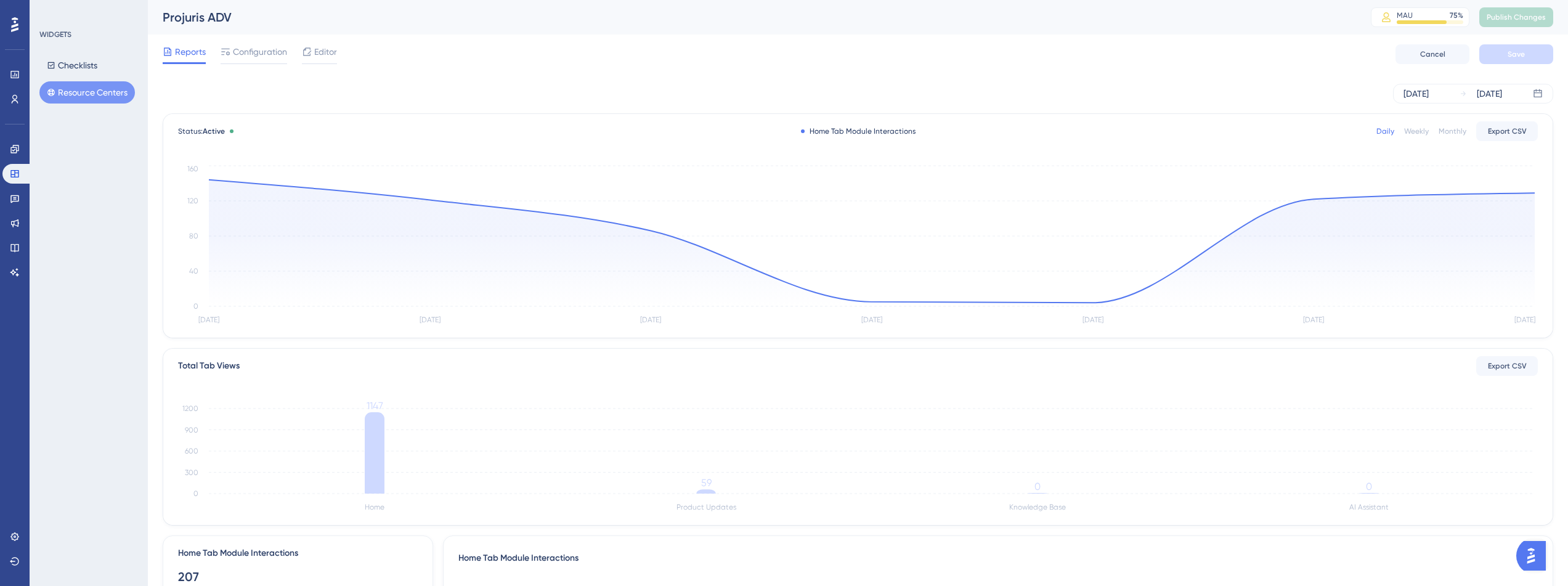
click at [1387, 130] on div "Daily" at bounding box center [1386, 131] width 18 height 10
click at [268, 56] on span "Configuration" at bounding box center [260, 52] width 54 height 15
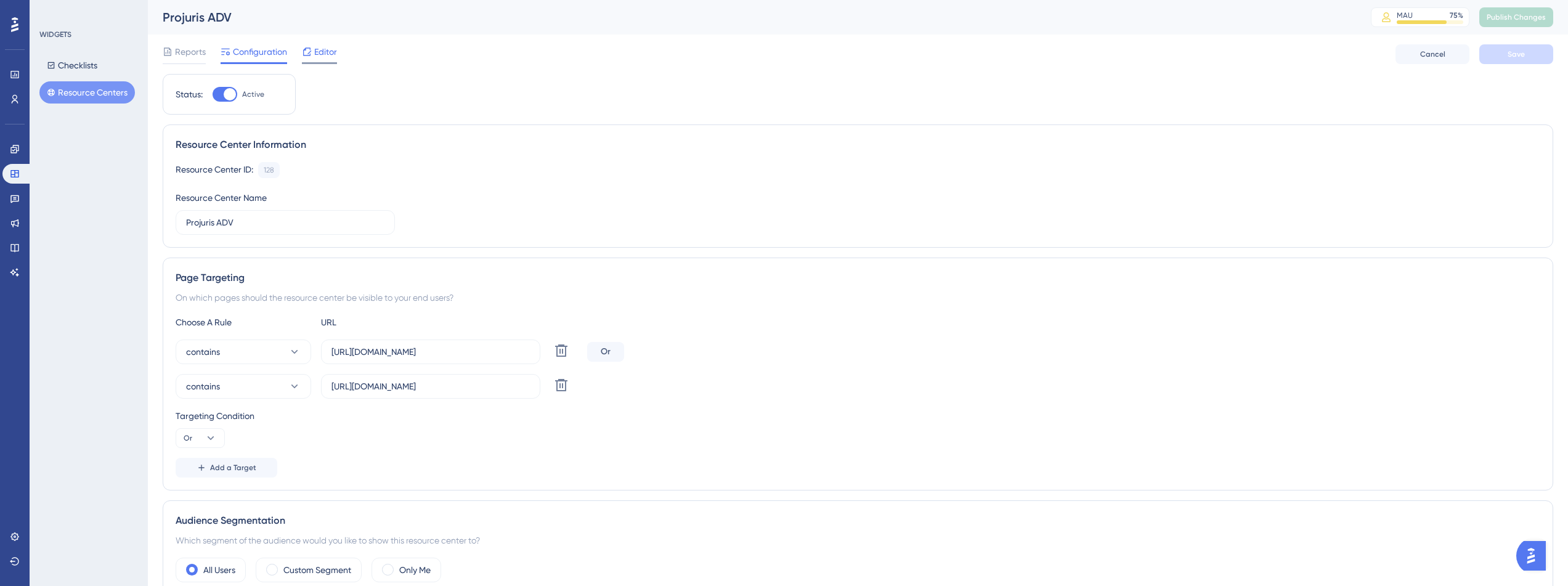
click at [334, 56] on span "Editor" at bounding box center [326, 52] width 23 height 15
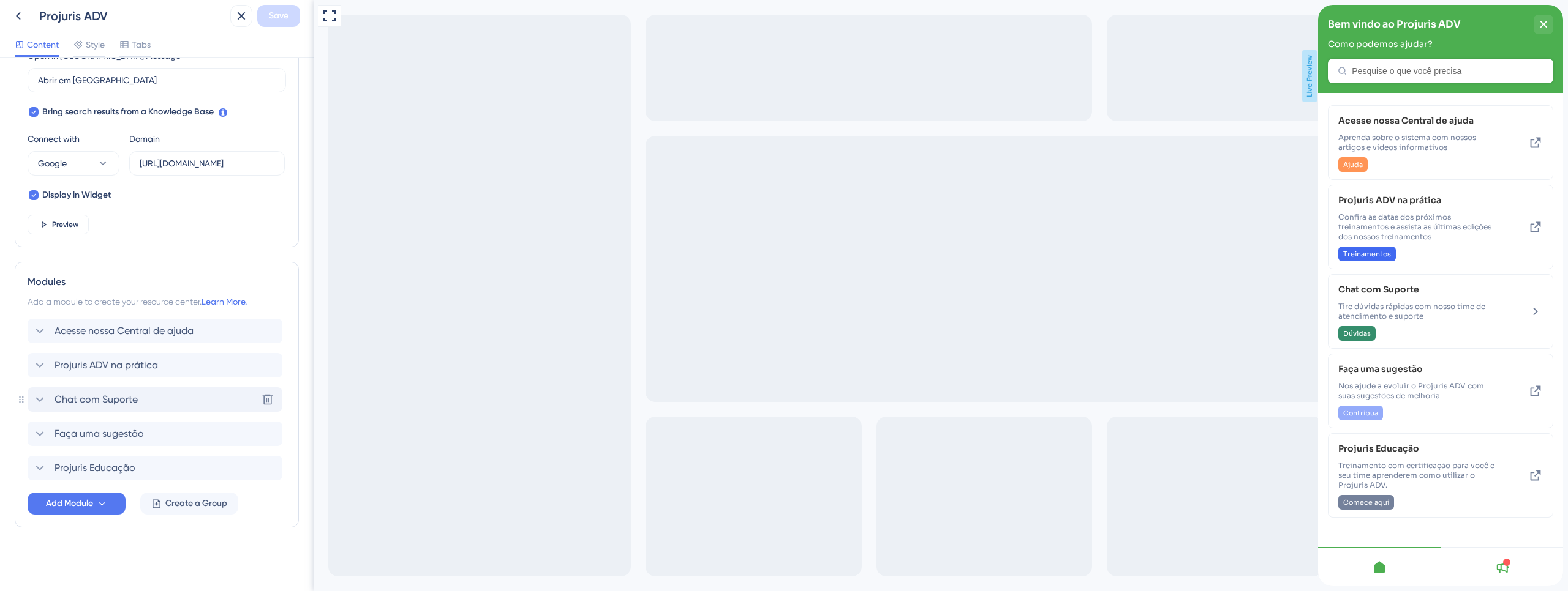
click at [191, 400] on div "Chat com Suporte Delete" at bounding box center [155, 400] width 255 height 25
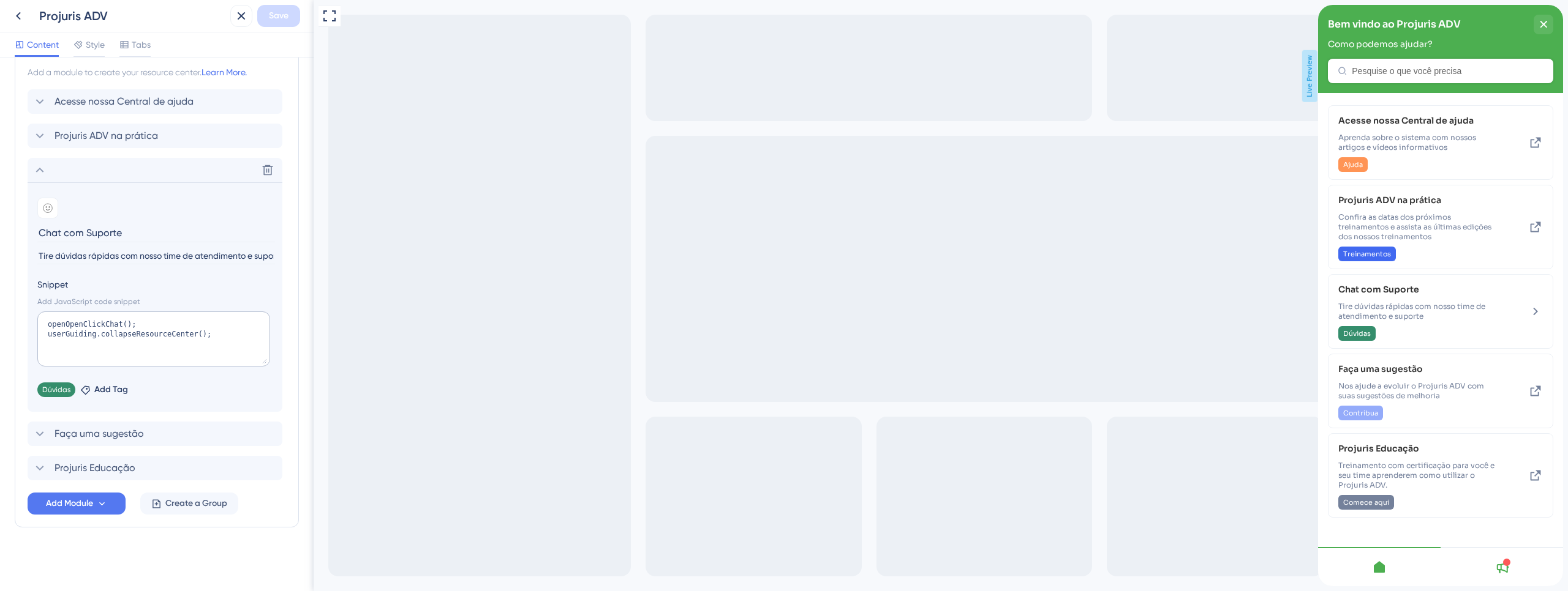
click at [1505, 564] on div at bounding box center [1506, 562] width 7 height 7
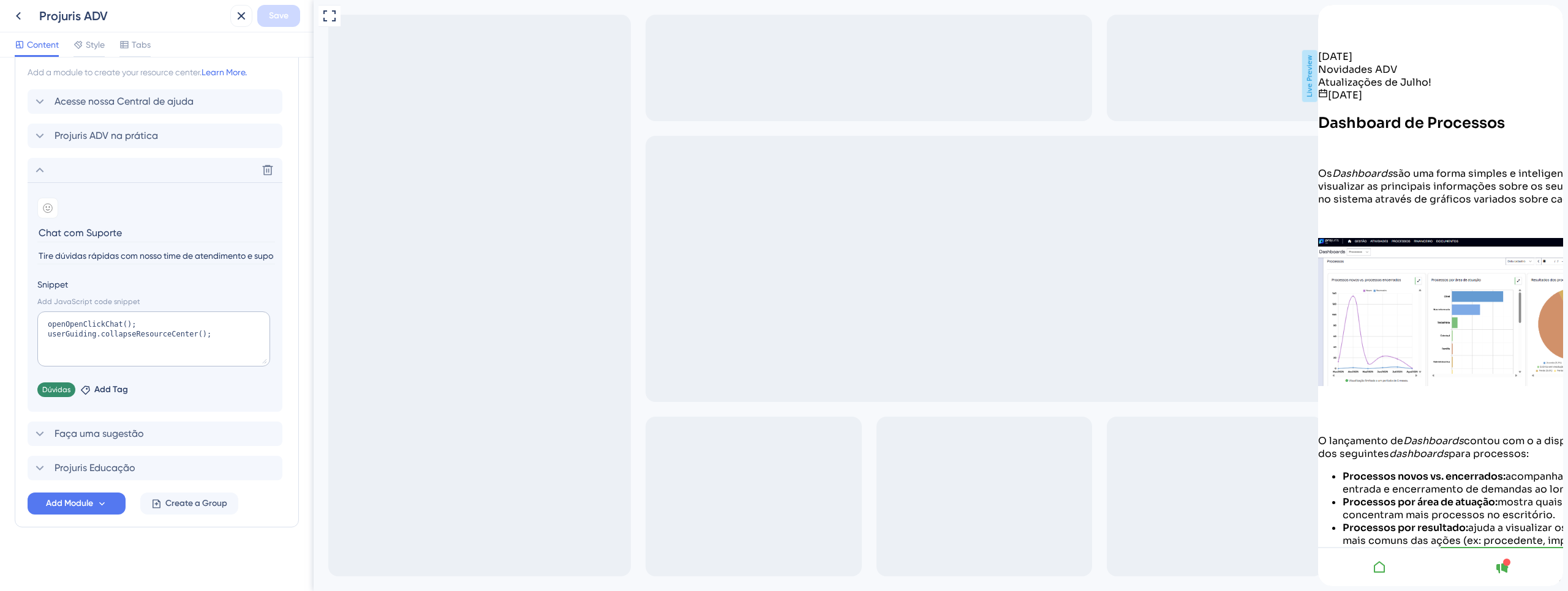
click at [1361, 571] on div at bounding box center [1379, 567] width 123 height 39
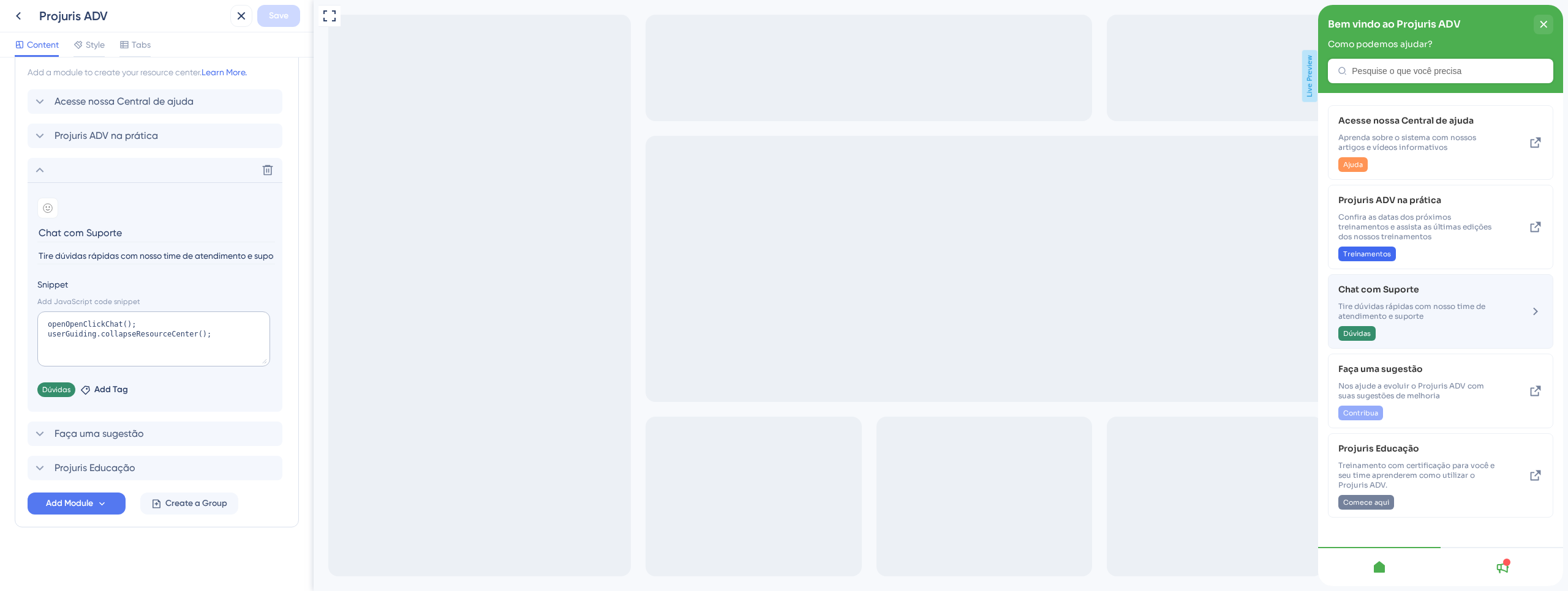
click at [1423, 313] on span "Tire dúvidas rápidas com nosso time de atendimento e suporte" at bounding box center [1420, 311] width 163 height 20
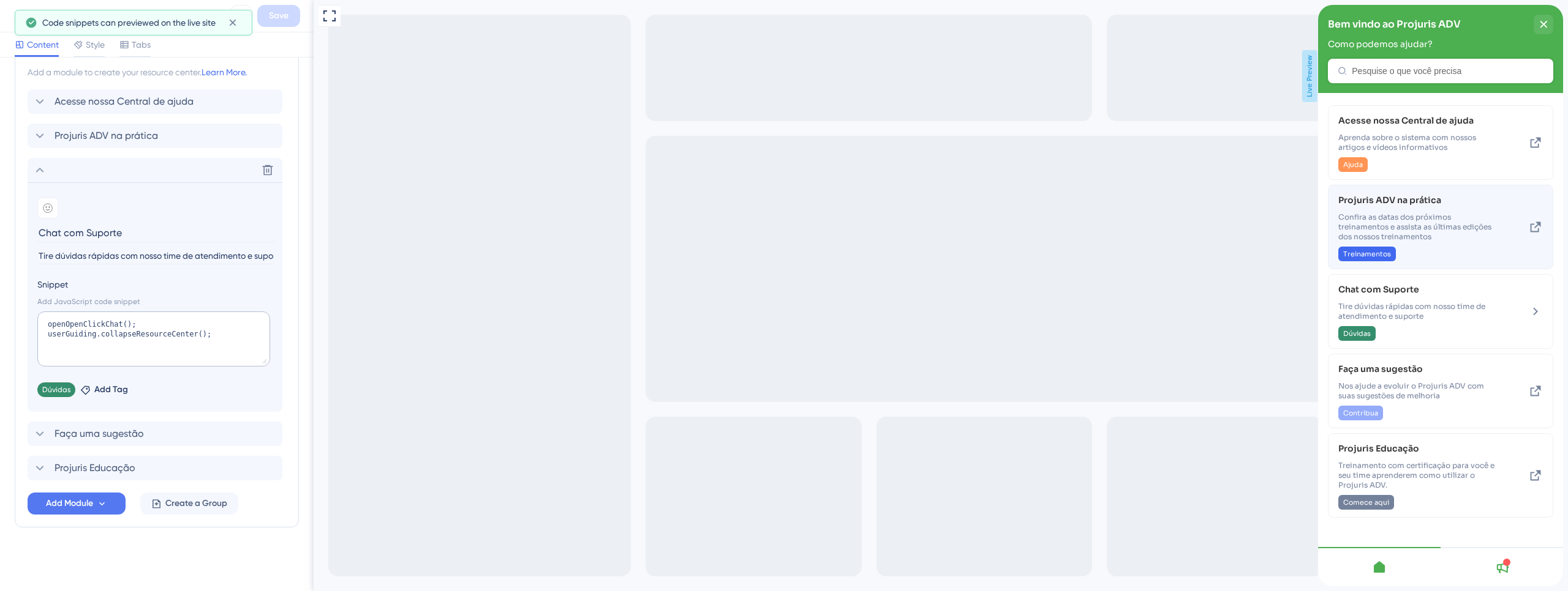
click at [1420, 240] on span "Confira as datas dos próximos treinamentos e assista as últimas edições dos nos…" at bounding box center [1420, 227] width 163 height 29
click at [1548, 21] on div "close resource center" at bounding box center [1543, 25] width 20 height 20
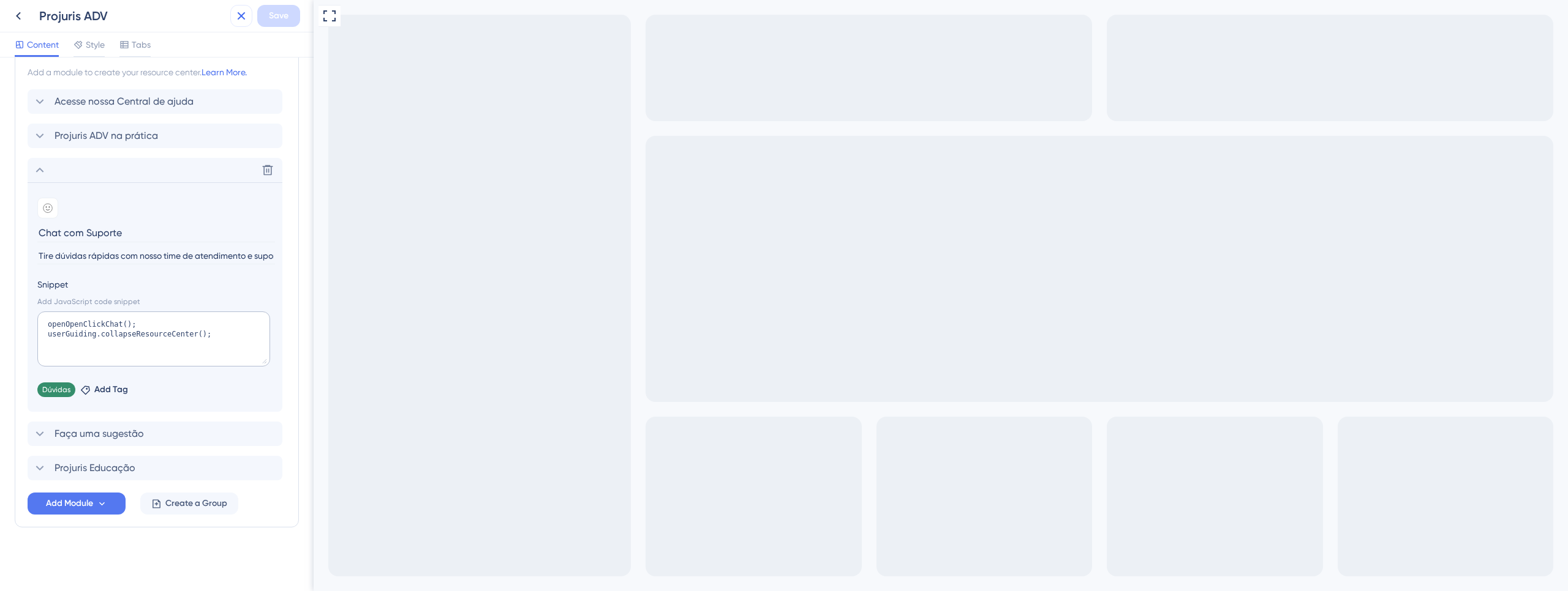
click at [246, 17] on icon at bounding box center [241, 16] width 15 height 15
